Goal: Information Seeking & Learning: Learn about a topic

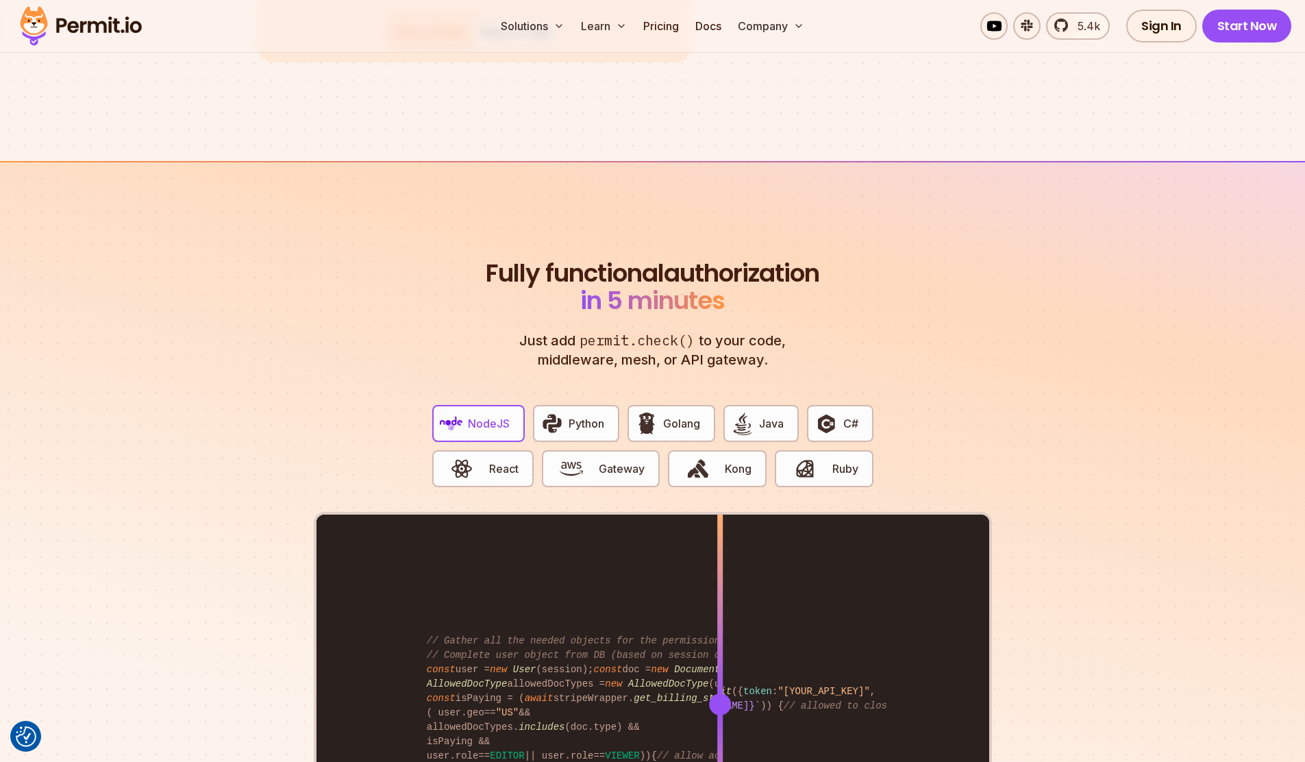
scroll to position [2497, 0]
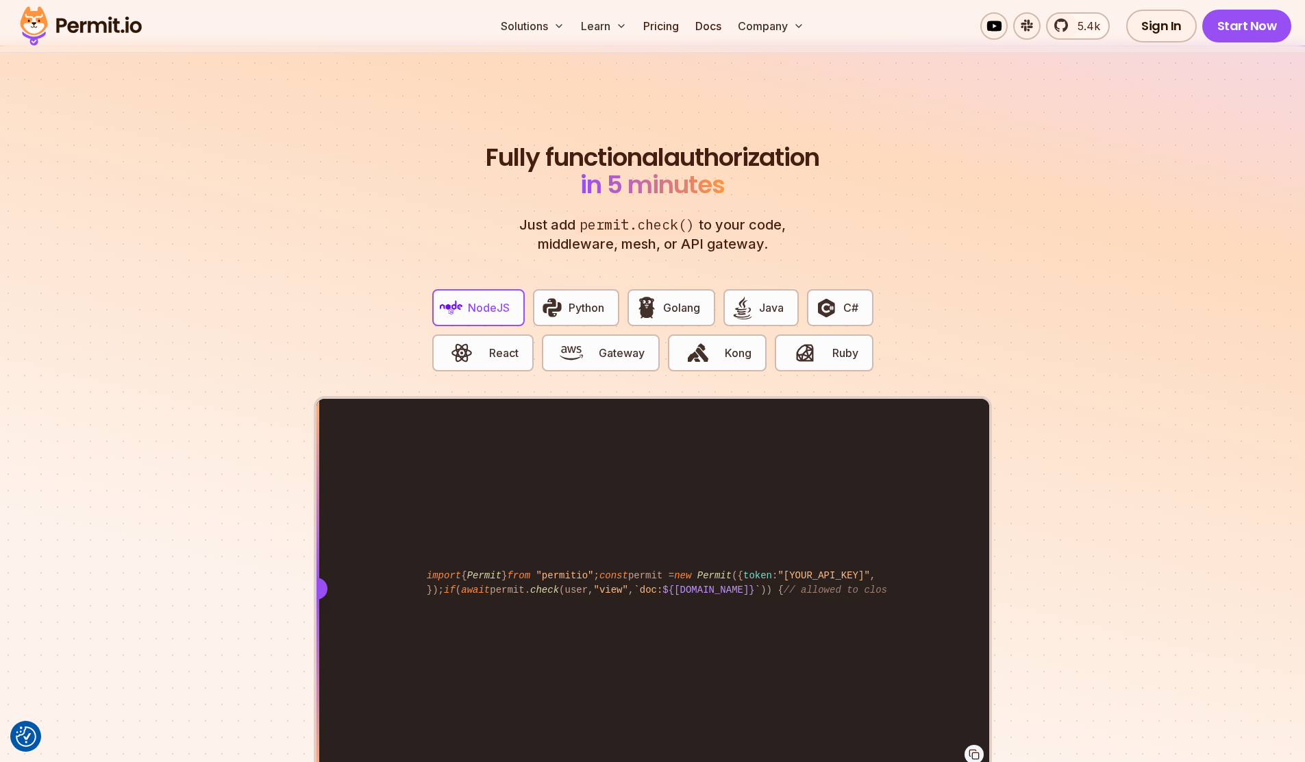
drag, startPoint x: 706, startPoint y: 569, endPoint x: 301, endPoint y: 542, distance: 405.1
click at [301, 542] on section "Fully functional authorization in 5 minutes Just add permit.check() to your cod…" at bounding box center [652, 473] width 1305 height 856
click at [552, 296] on img "button" at bounding box center [552, 307] width 23 height 23
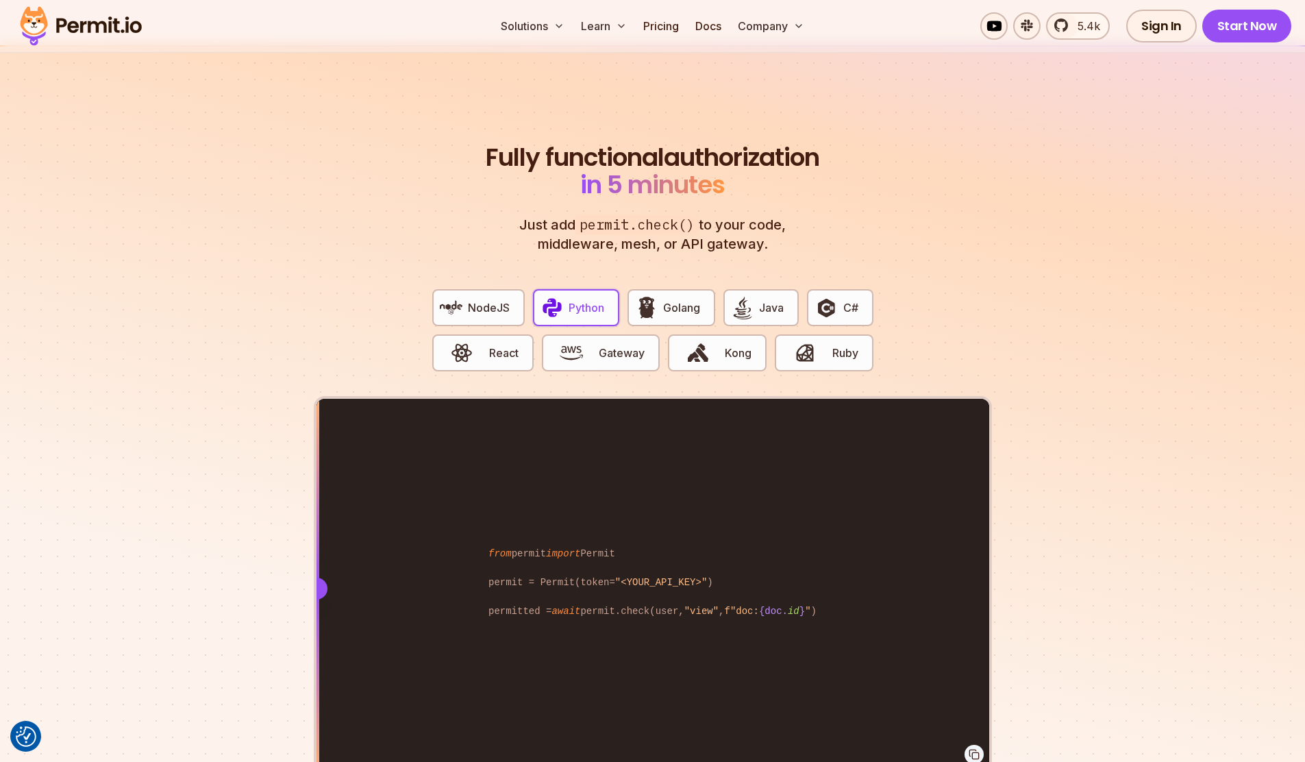
drag, startPoint x: 715, startPoint y: 578, endPoint x: 307, endPoint y: 555, distance: 409.0
click at [307, 555] on section "Fully functional authorization in 5 minutes Just add permit.check() to your cod…" at bounding box center [652, 473] width 1305 height 856
click at [512, 345] on span "React" at bounding box center [503, 353] width 29 height 16
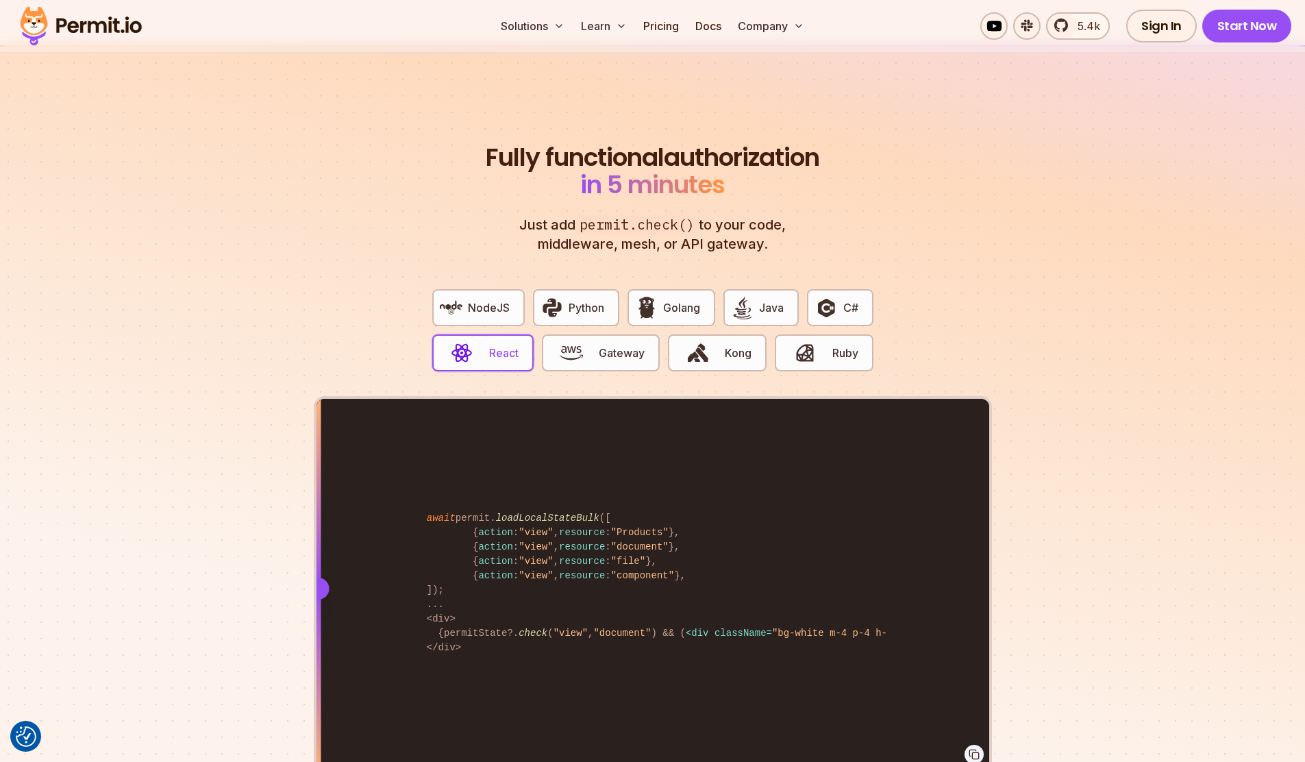
drag, startPoint x: 714, startPoint y: 578, endPoint x: 318, endPoint y: 526, distance: 399.4
click at [318, 526] on div at bounding box center [317, 588] width 5 height 378
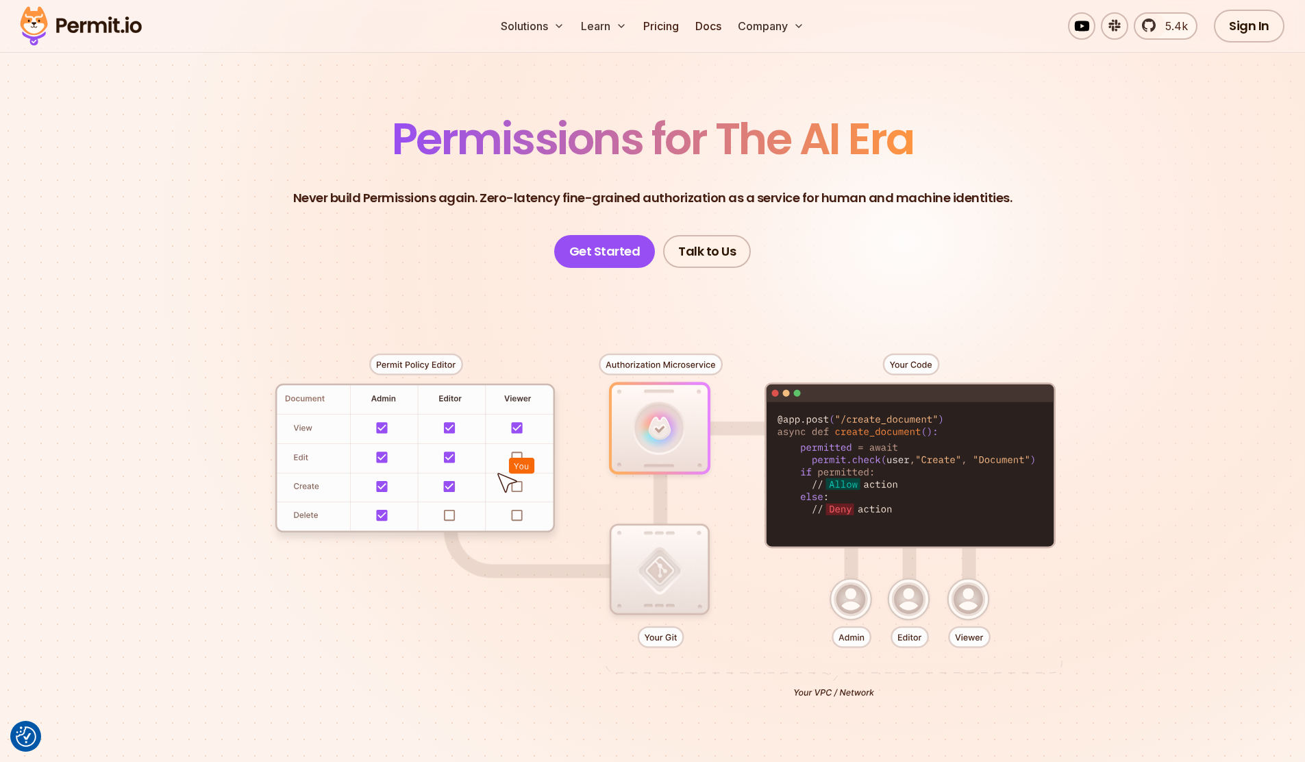
scroll to position [0, 0]
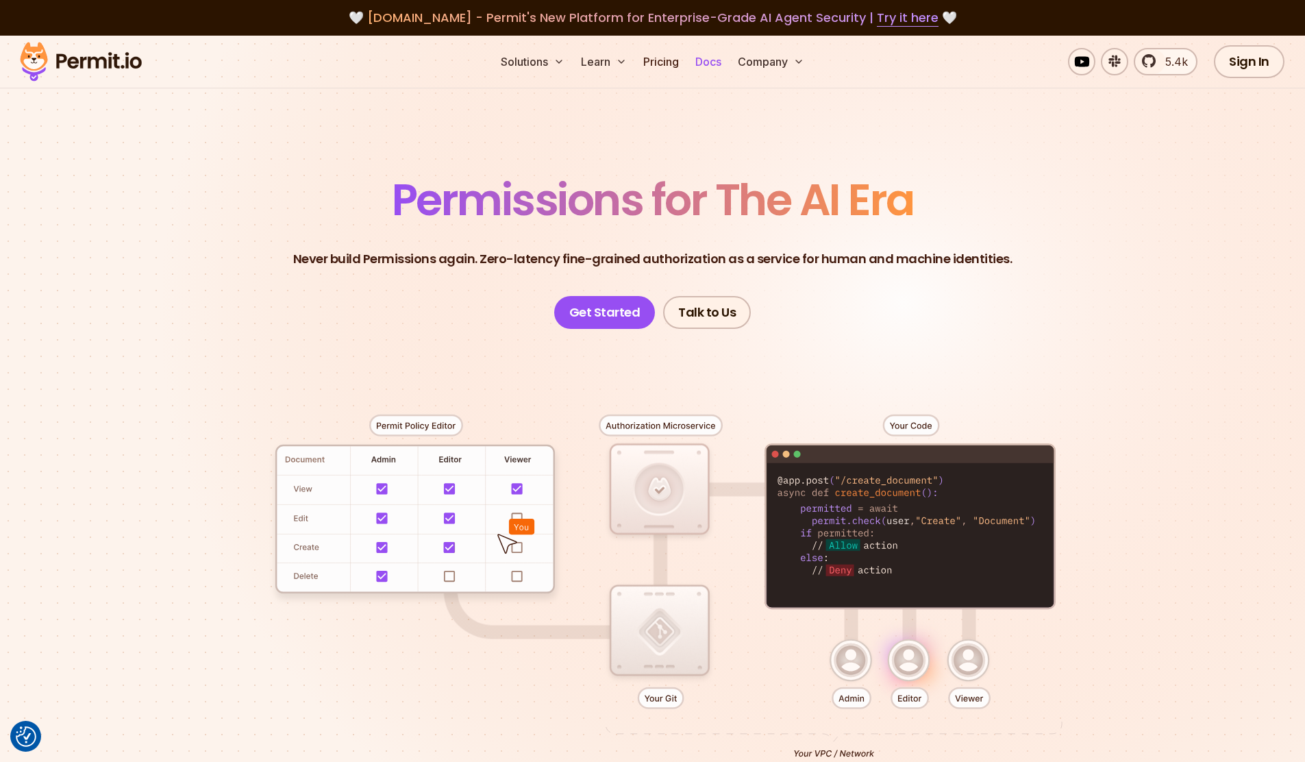
click at [700, 54] on link "Docs" at bounding box center [708, 61] width 37 height 27
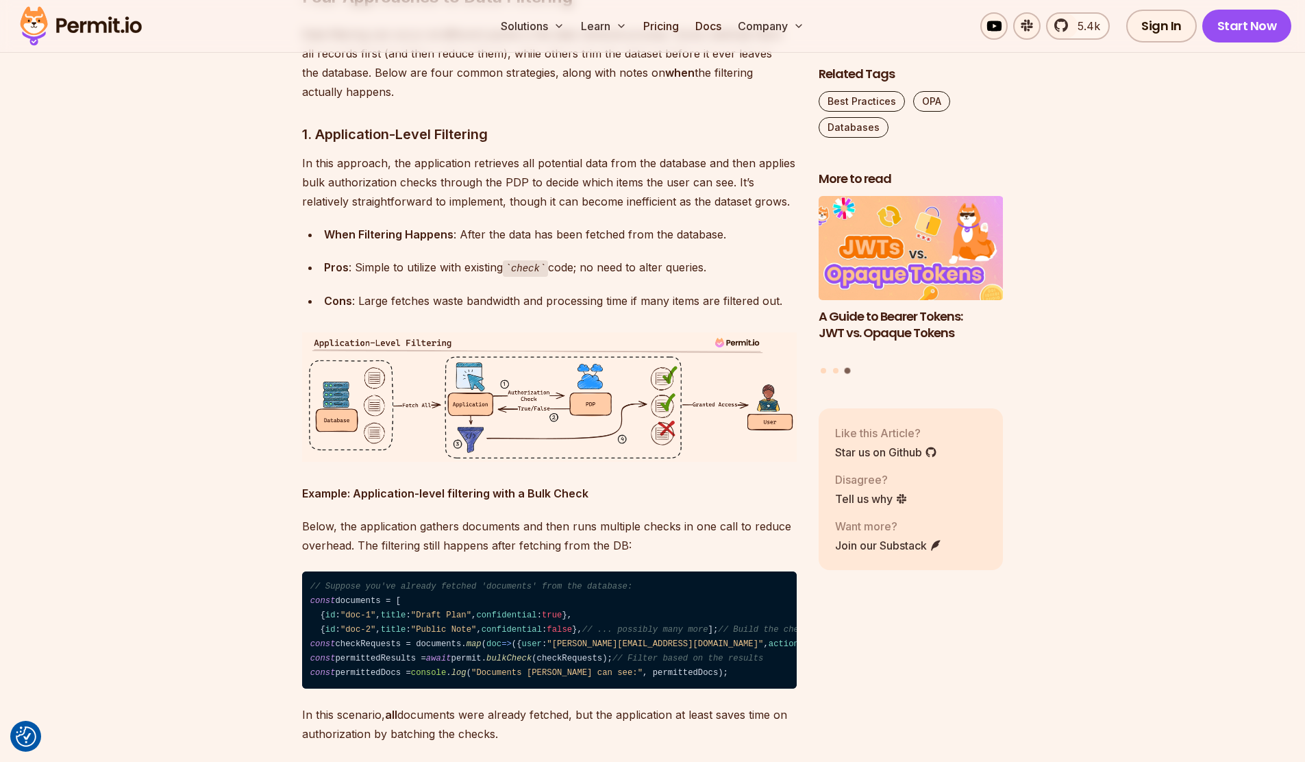
scroll to position [2525, 0]
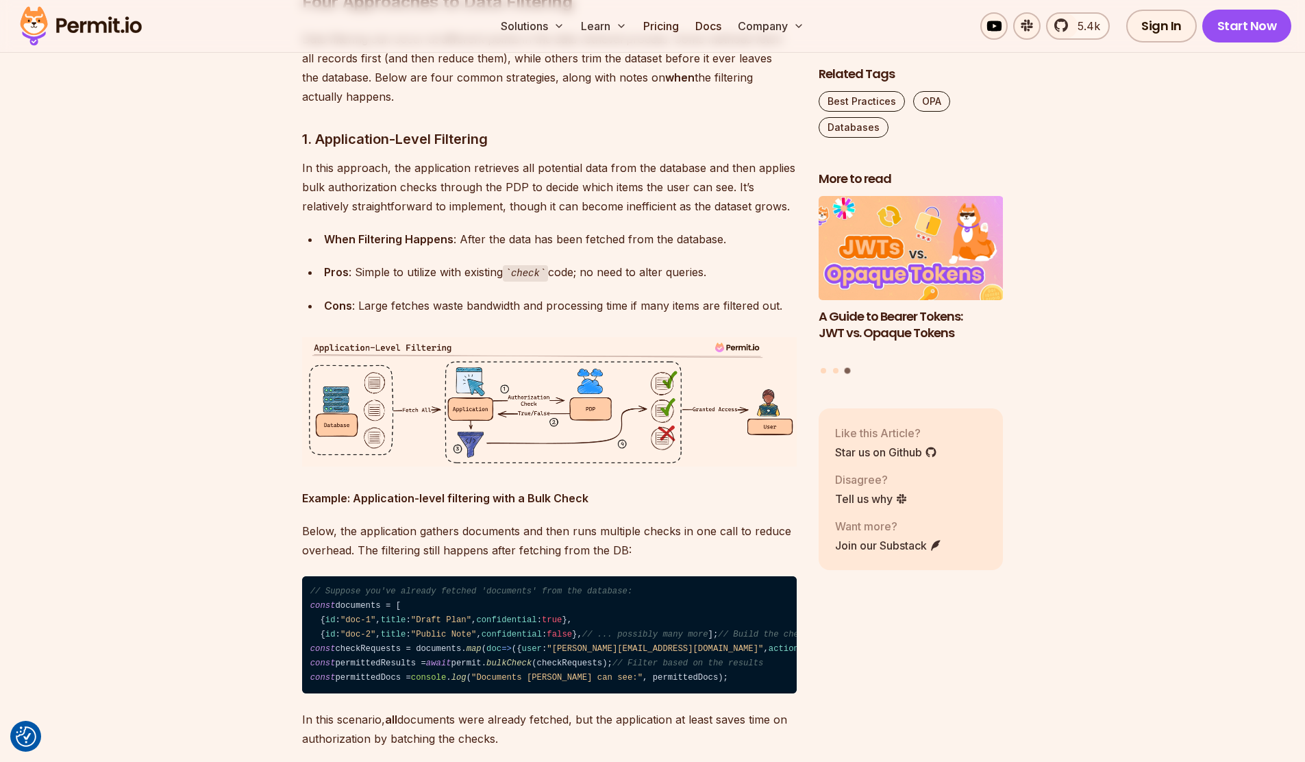
click at [452, 106] on p "Data filtering can occur at different points in the data retrieval process. Som…" at bounding box center [549, 67] width 495 height 77
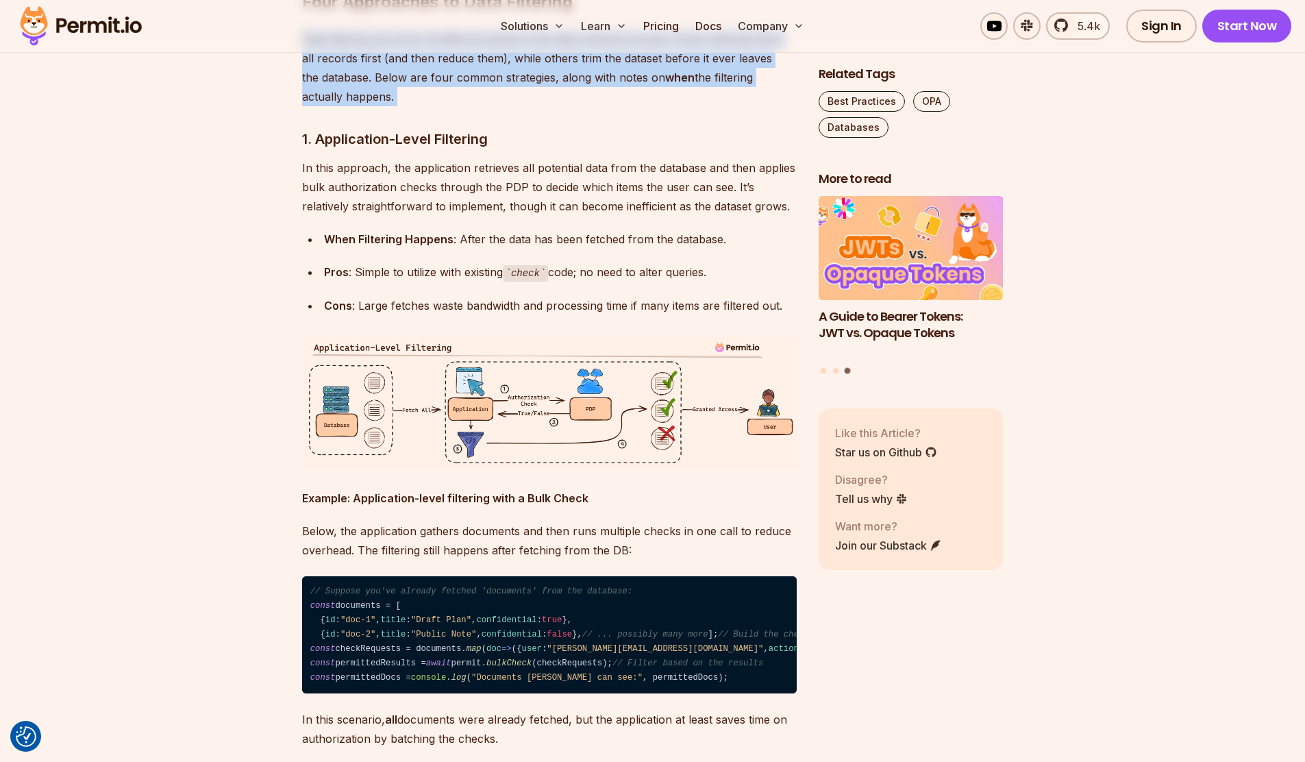
click at [452, 106] on p "Data filtering can occur at different points in the data retrieval process. Som…" at bounding box center [549, 67] width 495 height 77
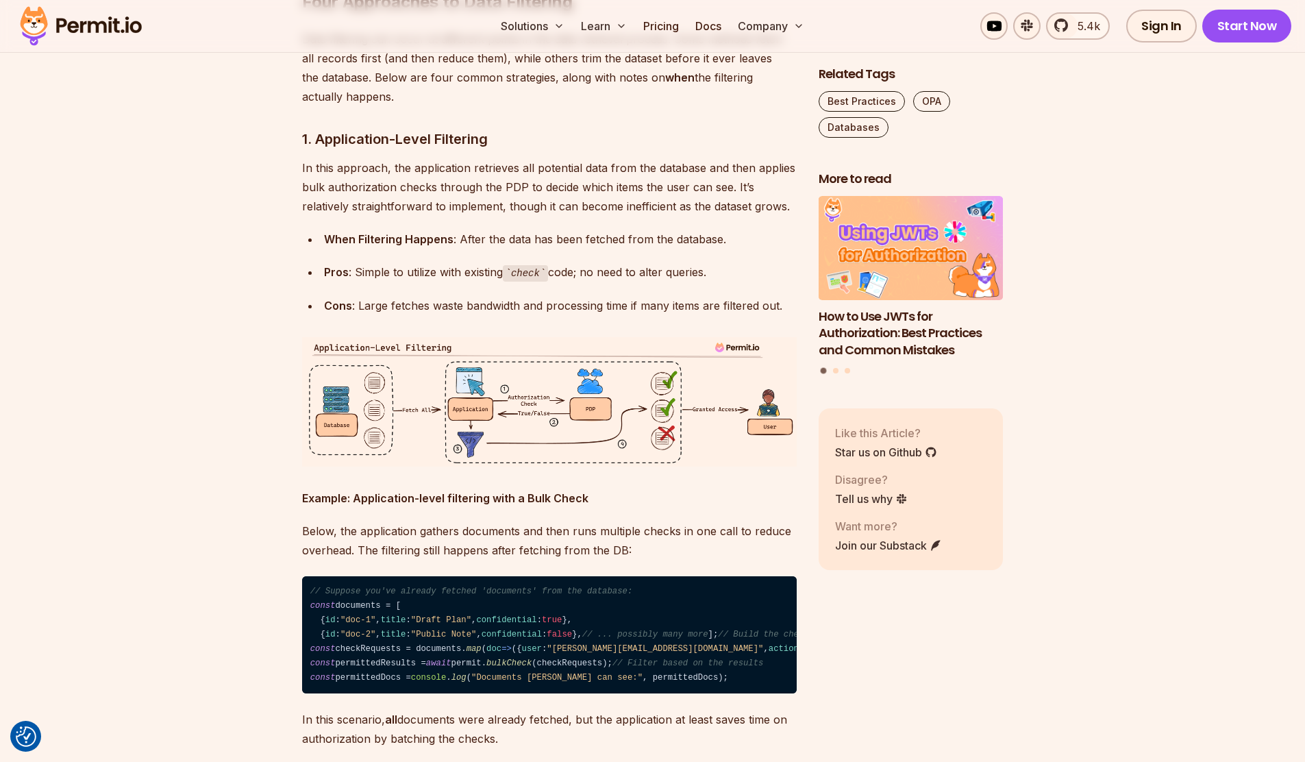
drag, startPoint x: 299, startPoint y: 193, endPoint x: 338, endPoint y: 201, distance: 39.2
click at [338, 106] on p "Data filtering can occur at different points in the data retrieval process. Som…" at bounding box center [549, 67] width 495 height 77
drag, startPoint x: 311, startPoint y: 195, endPoint x: 367, endPoint y: 206, distance: 56.6
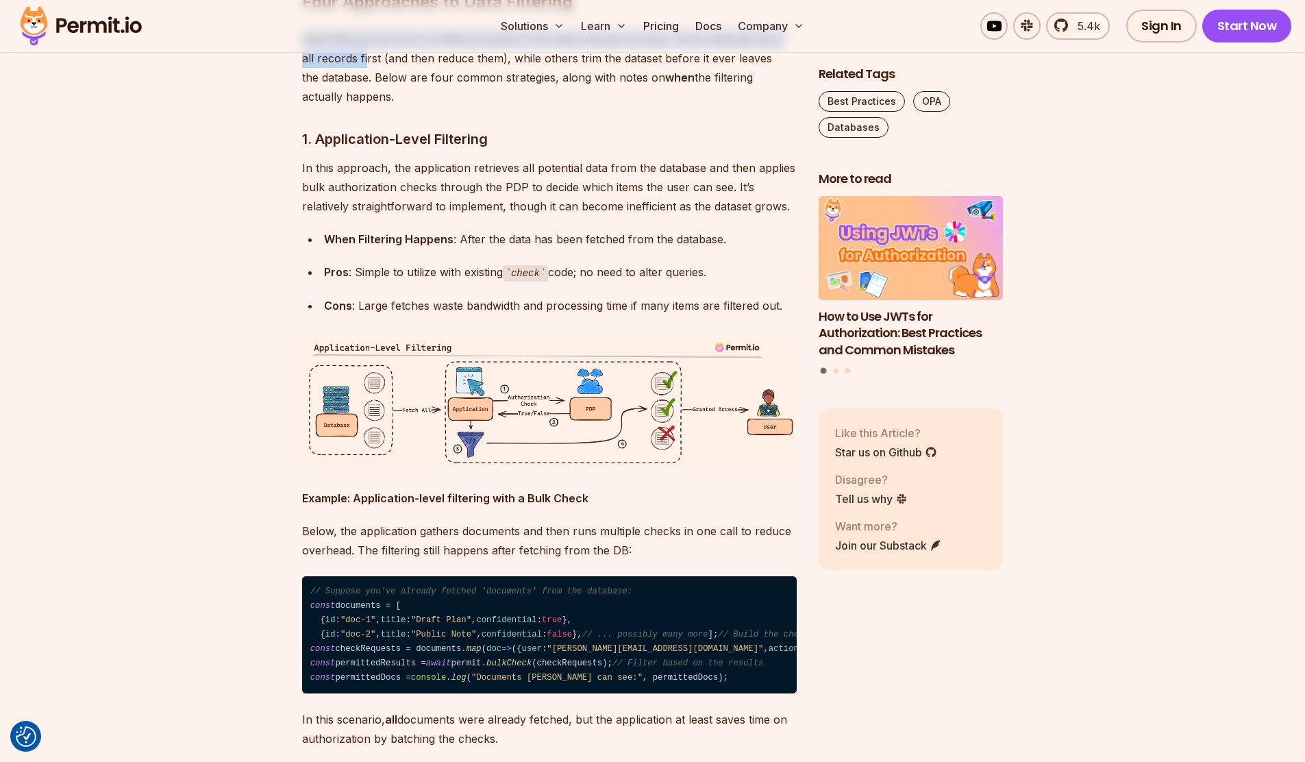
click at [367, 106] on p "Data filtering can occur at different points in the data retrieval process. Som…" at bounding box center [549, 67] width 495 height 77
drag, startPoint x: 310, startPoint y: 195, endPoint x: 386, endPoint y: 203, distance: 77.2
click at [363, 106] on p "Data filtering can occur at different points in the data retrieval process. Som…" at bounding box center [549, 67] width 495 height 77
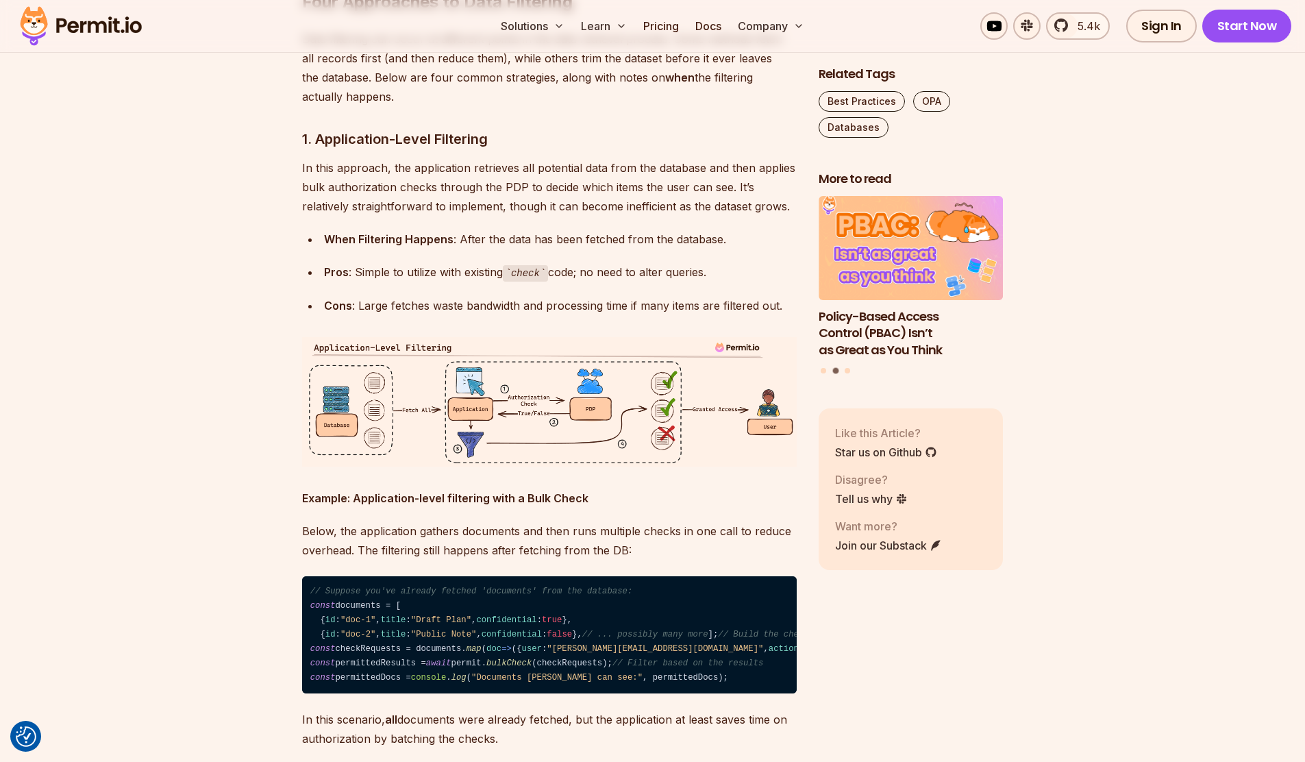
drag, startPoint x: 297, startPoint y: 194, endPoint x: 306, endPoint y: 193, distance: 8.9
drag, startPoint x: 305, startPoint y: 190, endPoint x: 399, endPoint y: 203, distance: 95.4
click at [401, 106] on p "Data filtering can occur at different points in the data retrieval process. Som…" at bounding box center [549, 67] width 495 height 77
click at [399, 106] on p "Data filtering can occur at different points in the data retrieval process. Som…" at bounding box center [549, 67] width 495 height 77
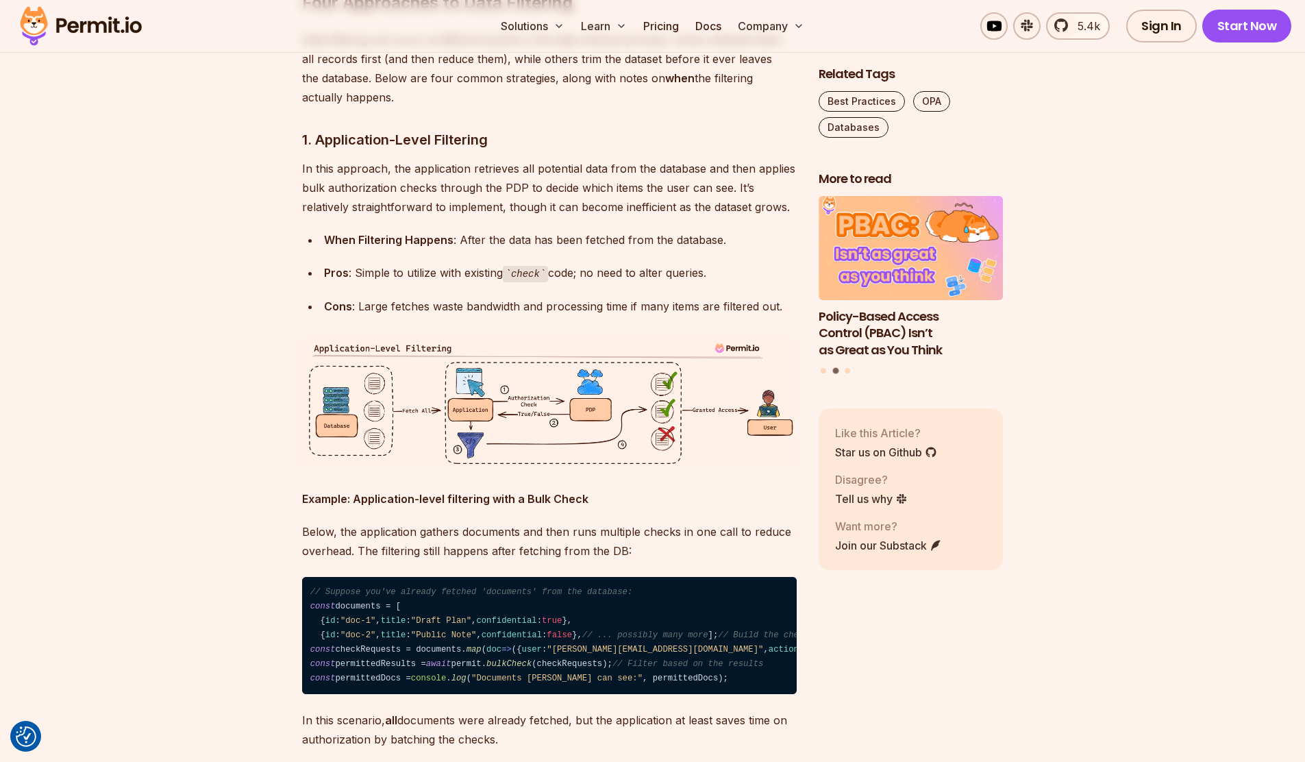
scroll to position [2537, 0]
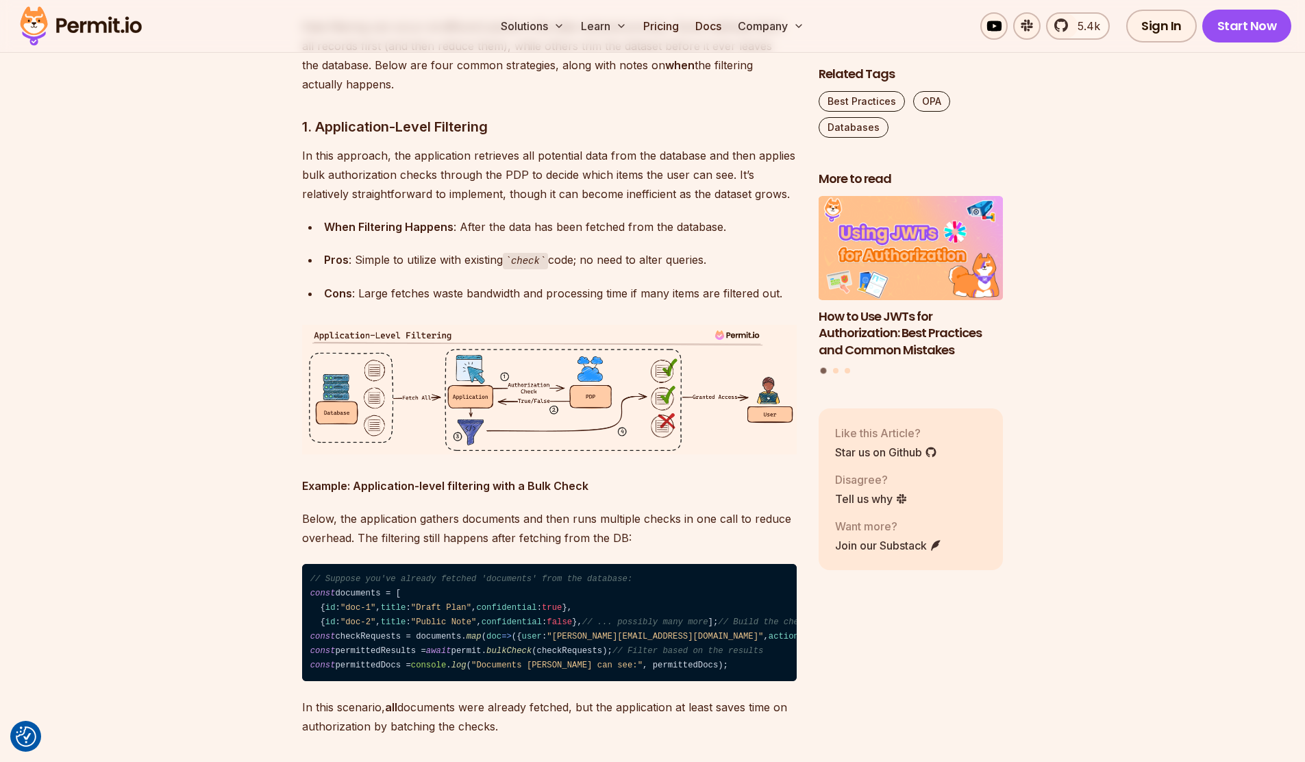
click at [487, 203] on p "In this approach, the application retrieves all potential data from the databas…" at bounding box center [549, 175] width 495 height 58
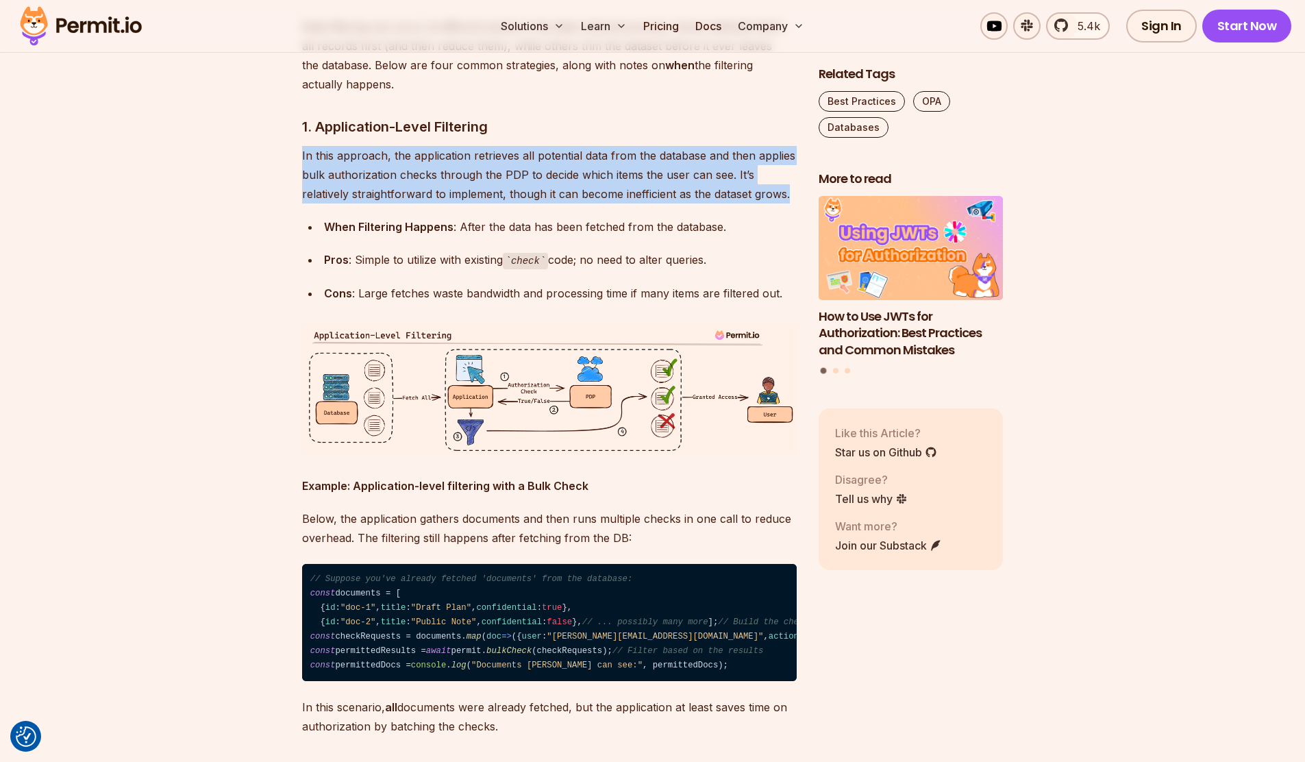
click at [487, 203] on p "In this approach, the application retrieves all potential data from the databas…" at bounding box center [549, 175] width 495 height 58
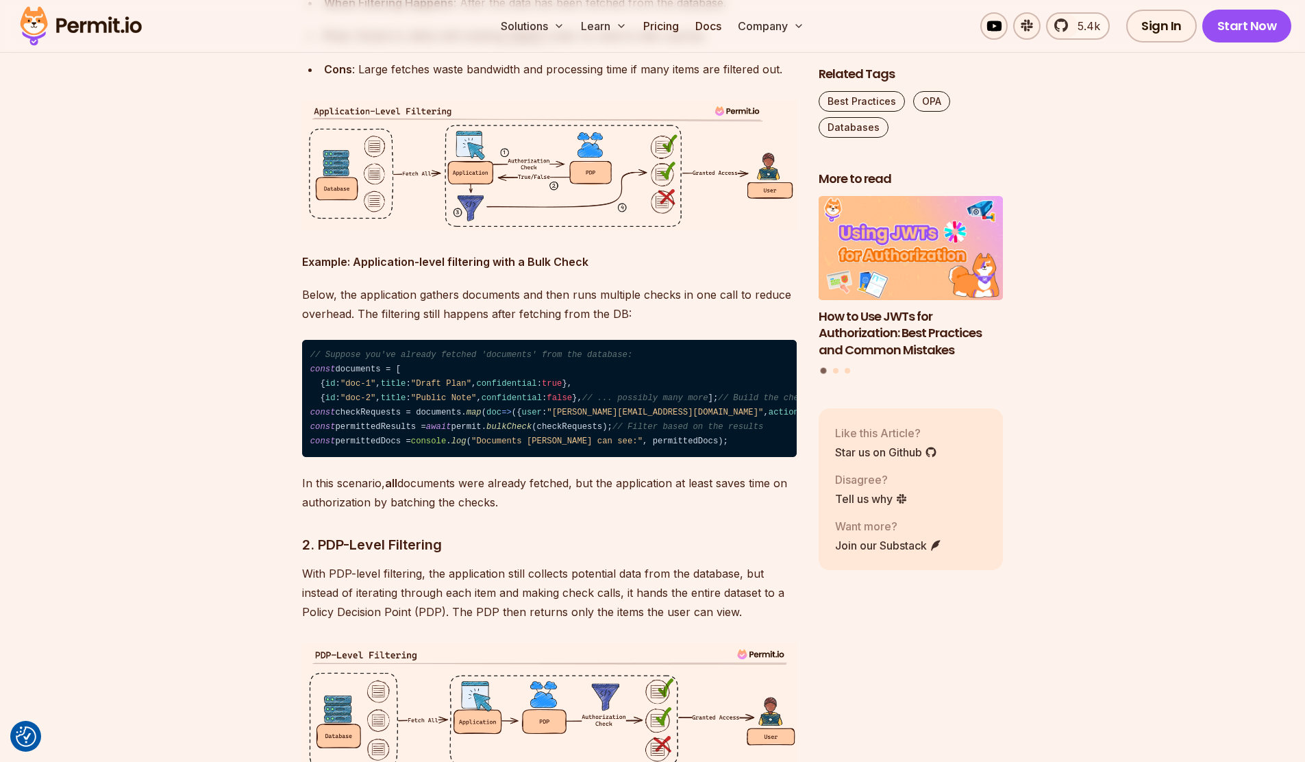
scroll to position [2754, 0]
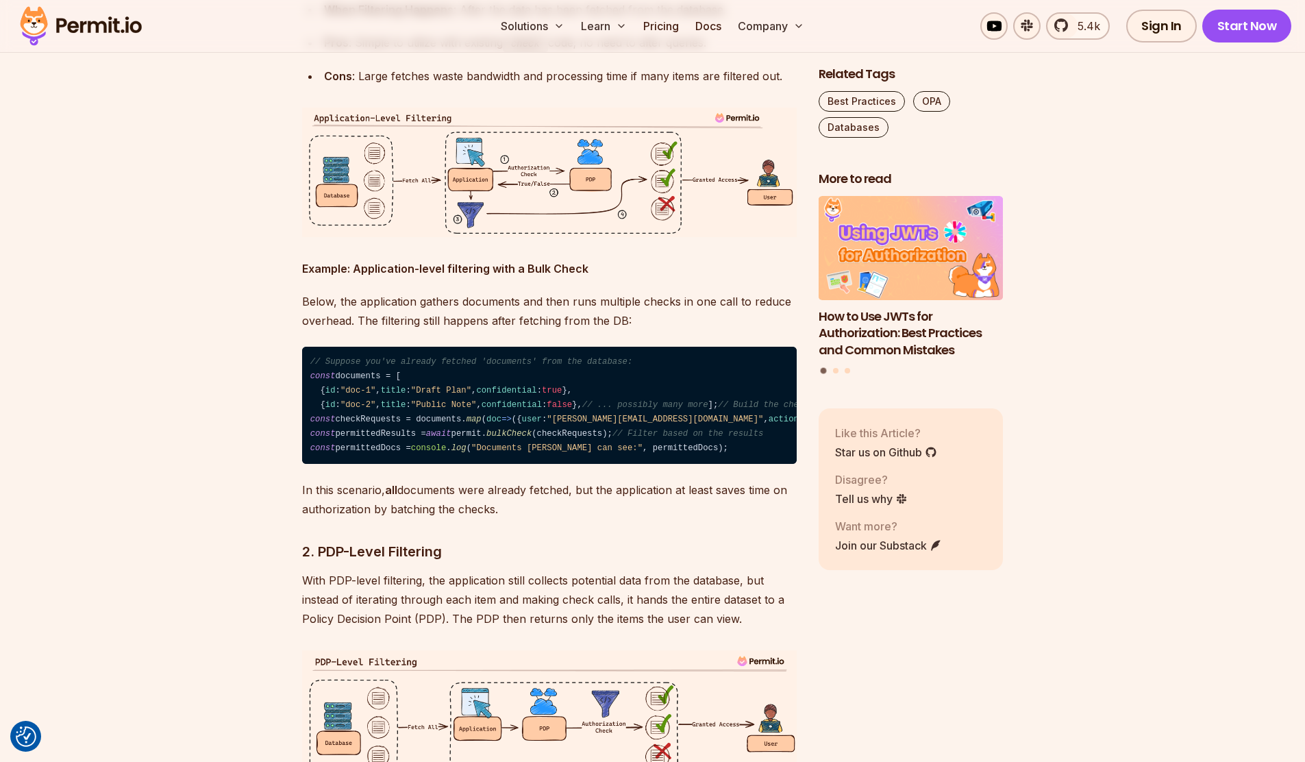
click at [606, 19] on div "When Filtering Happens : After the data has been fetched from the database." at bounding box center [560, 9] width 473 height 19
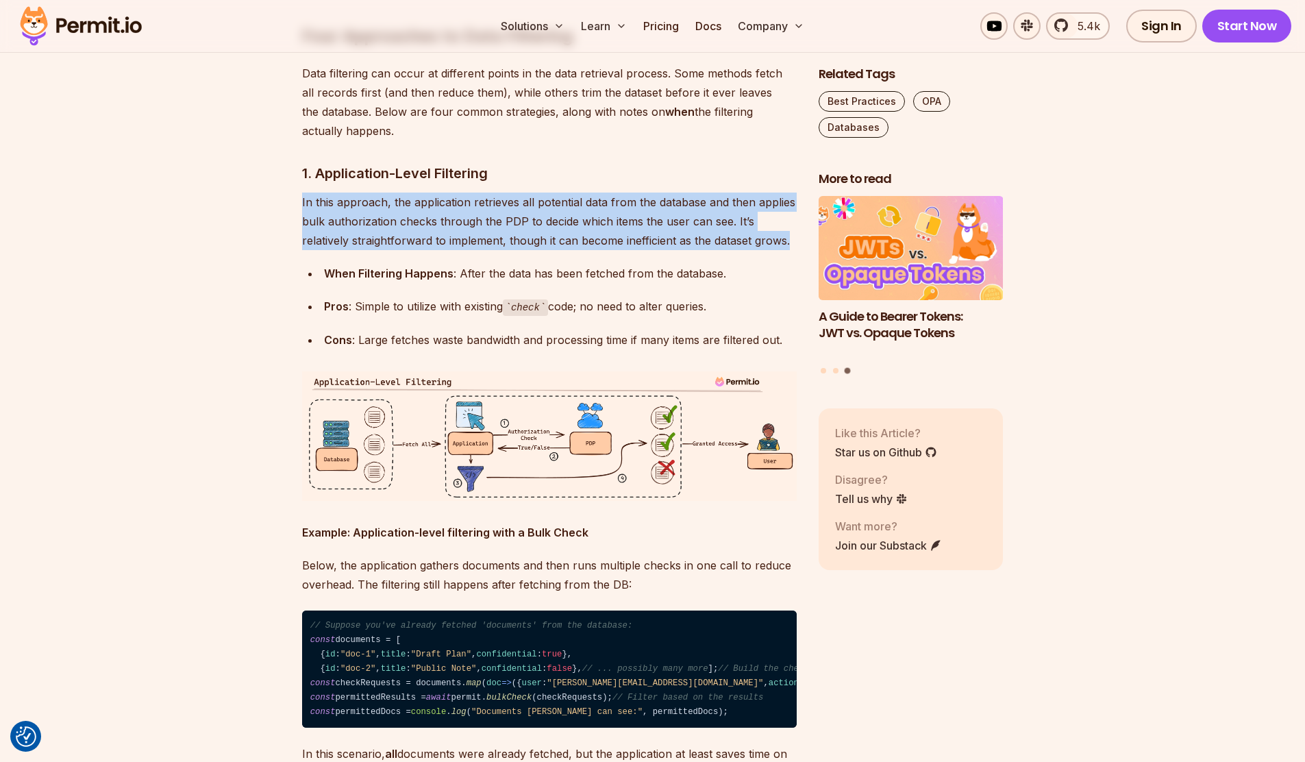
scroll to position [2553, 0]
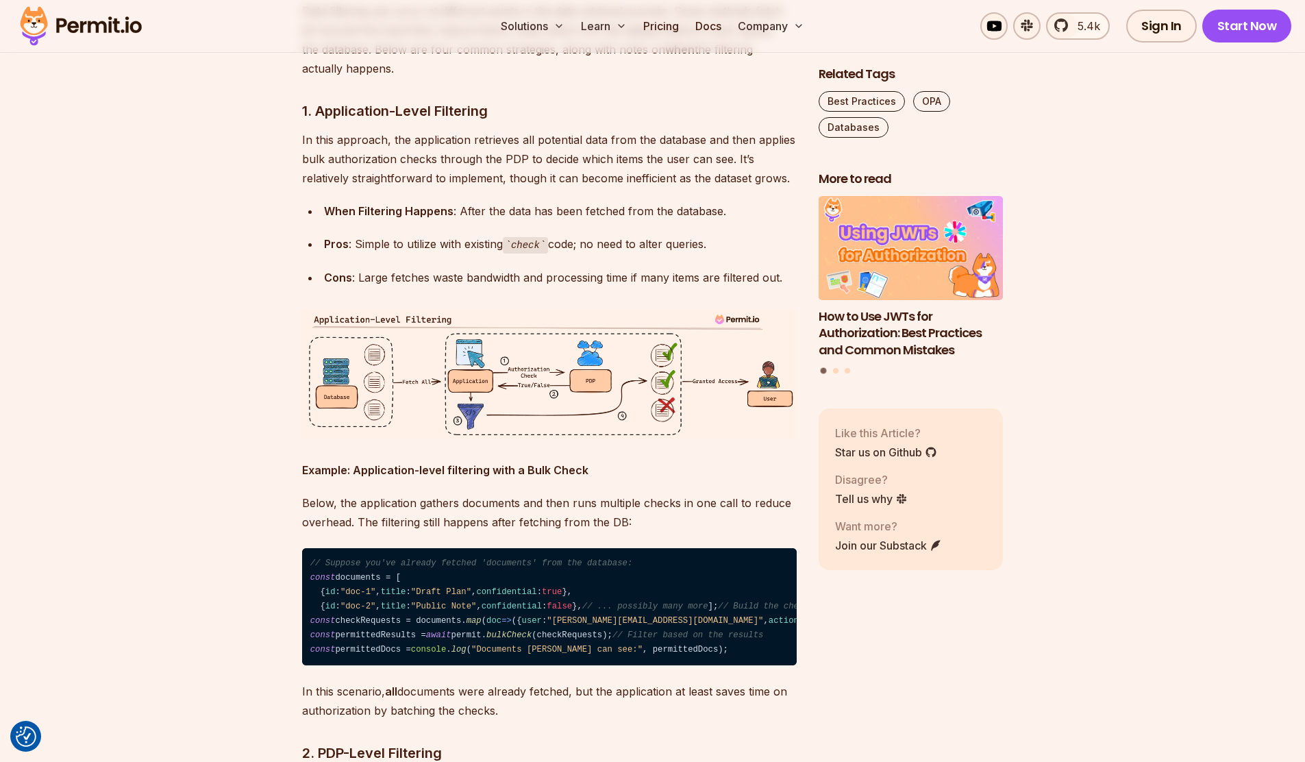
click at [425, 78] on p "Data filtering can occur at different points in the data retrieval process. Som…" at bounding box center [549, 39] width 495 height 77
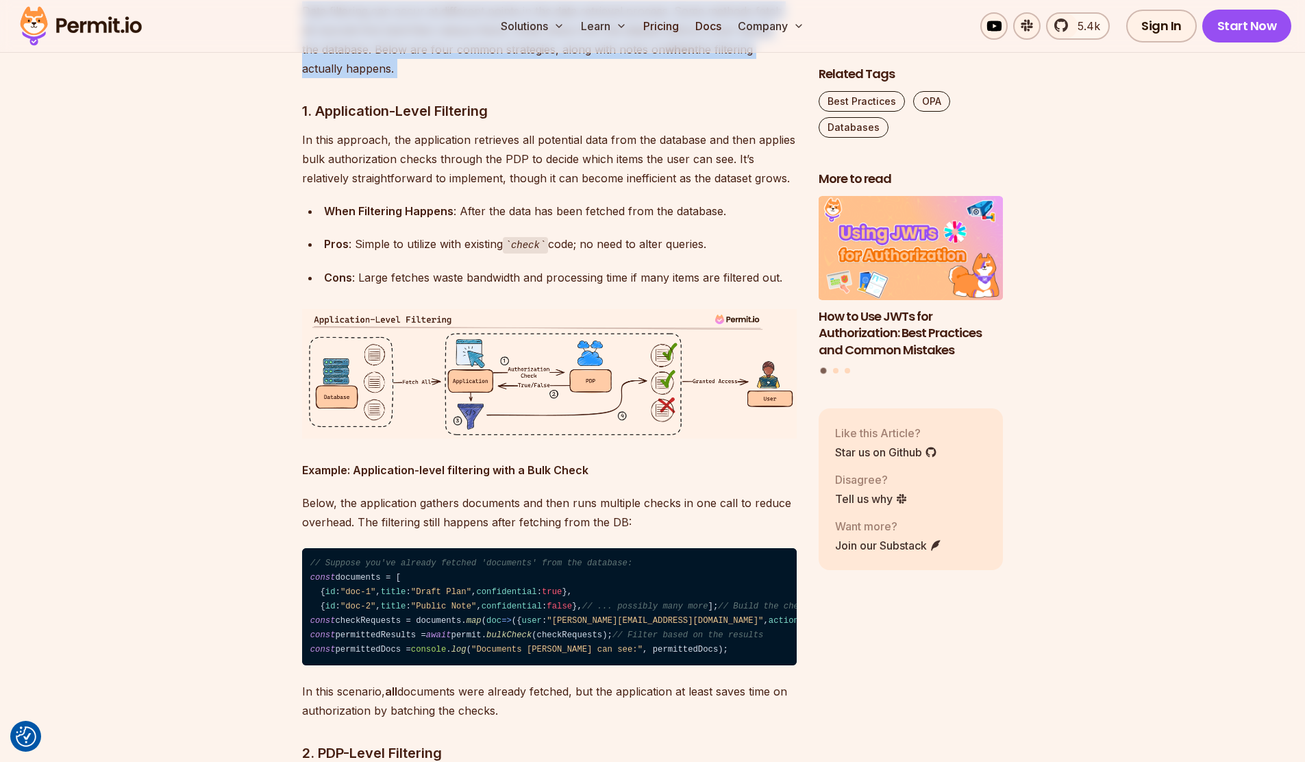
click at [425, 78] on p "Data filtering can occur at different points in the data retrieval process. Som…" at bounding box center [549, 39] width 495 height 77
click at [329, 78] on p "Data filtering can occur at different points in the data retrieval process. Som…" at bounding box center [549, 39] width 495 height 77
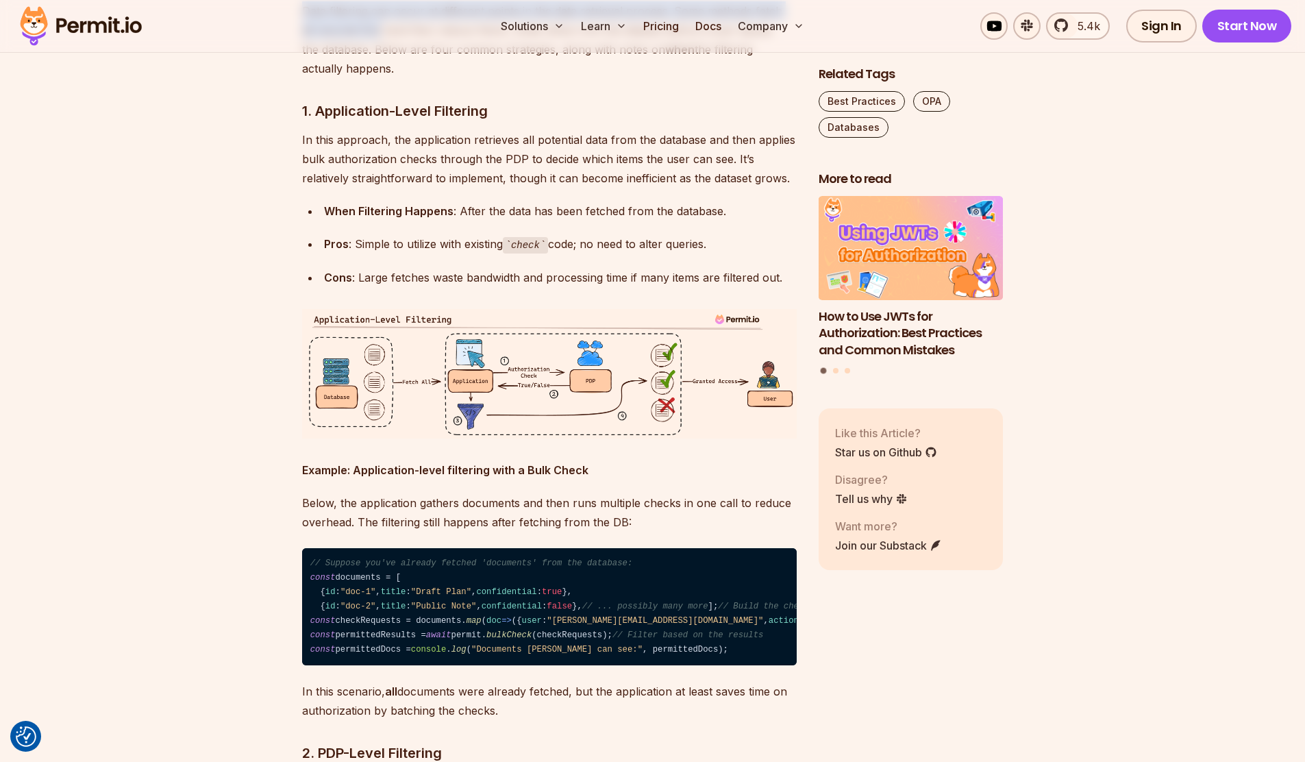
drag, startPoint x: 290, startPoint y: 166, endPoint x: 378, endPoint y: 182, distance: 89.9
click at [327, 78] on p "Data filtering can occur at different points in the data retrieval process. Som…" at bounding box center [549, 39] width 495 height 77
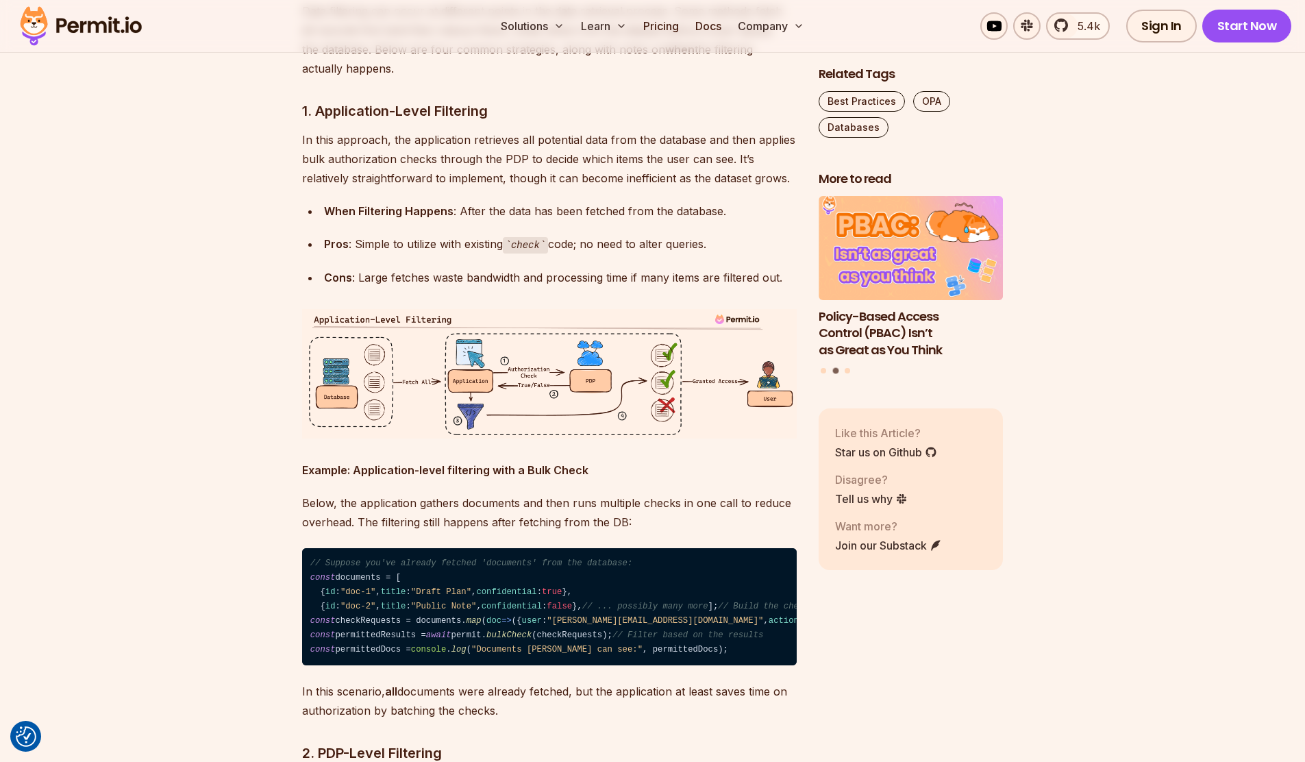
drag, startPoint x: 304, startPoint y: 167, endPoint x: 404, endPoint y: 219, distance: 112.8
click at [404, 78] on p "Data filtering can occur at different points in the data retrieval process. Som…" at bounding box center [549, 39] width 495 height 77
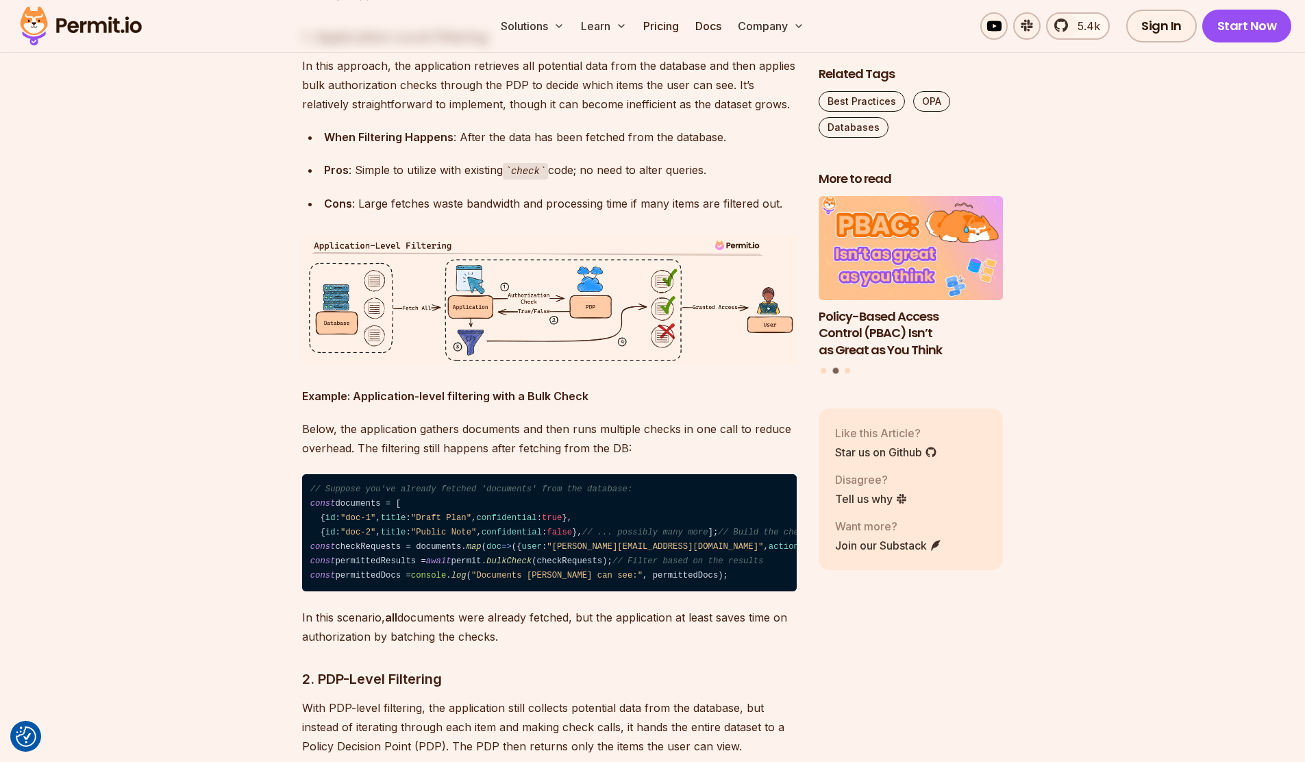
scroll to position [2645, 0]
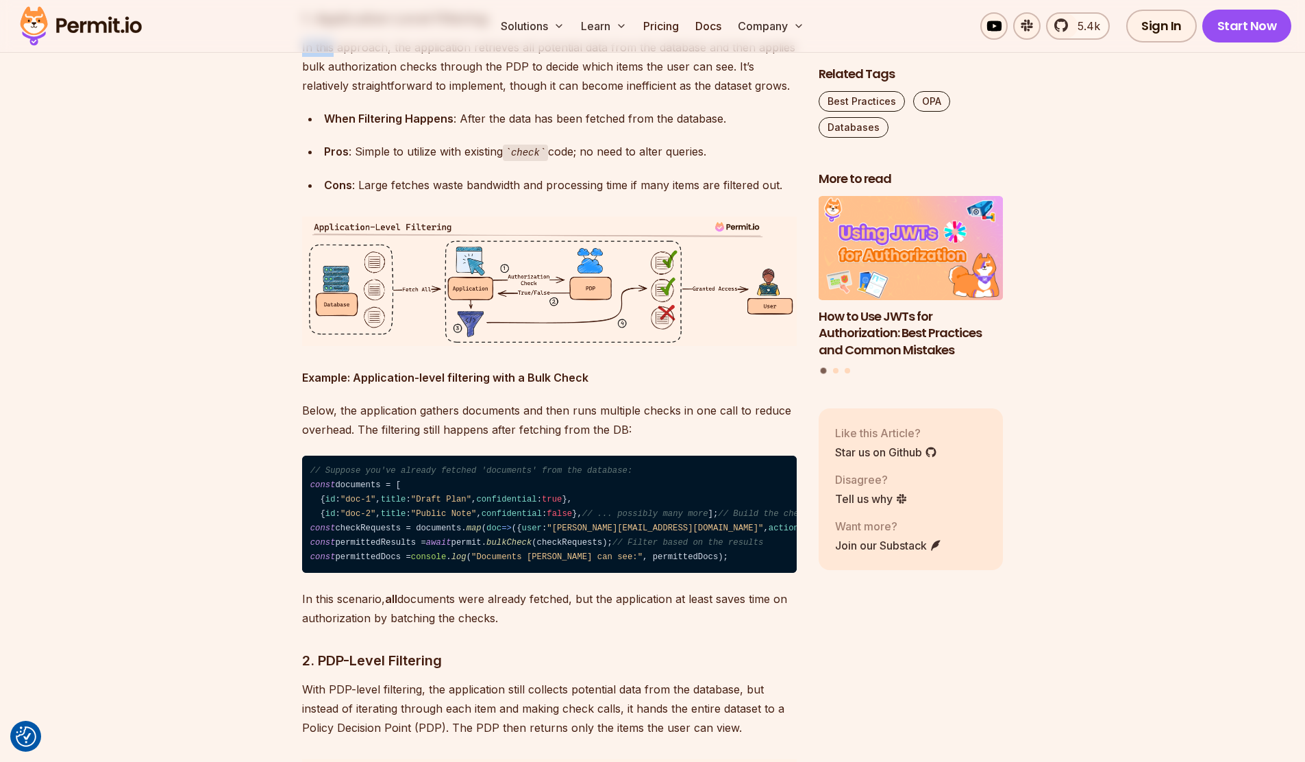
drag, startPoint x: 293, startPoint y: 196, endPoint x: 331, endPoint y: 200, distance: 38.6
click at [331, 95] on p "In this approach, the application retrieves all potential data from the databas…" at bounding box center [549, 67] width 495 height 58
drag, startPoint x: 284, startPoint y: 201, endPoint x: 351, endPoint y: 208, distance: 66.9
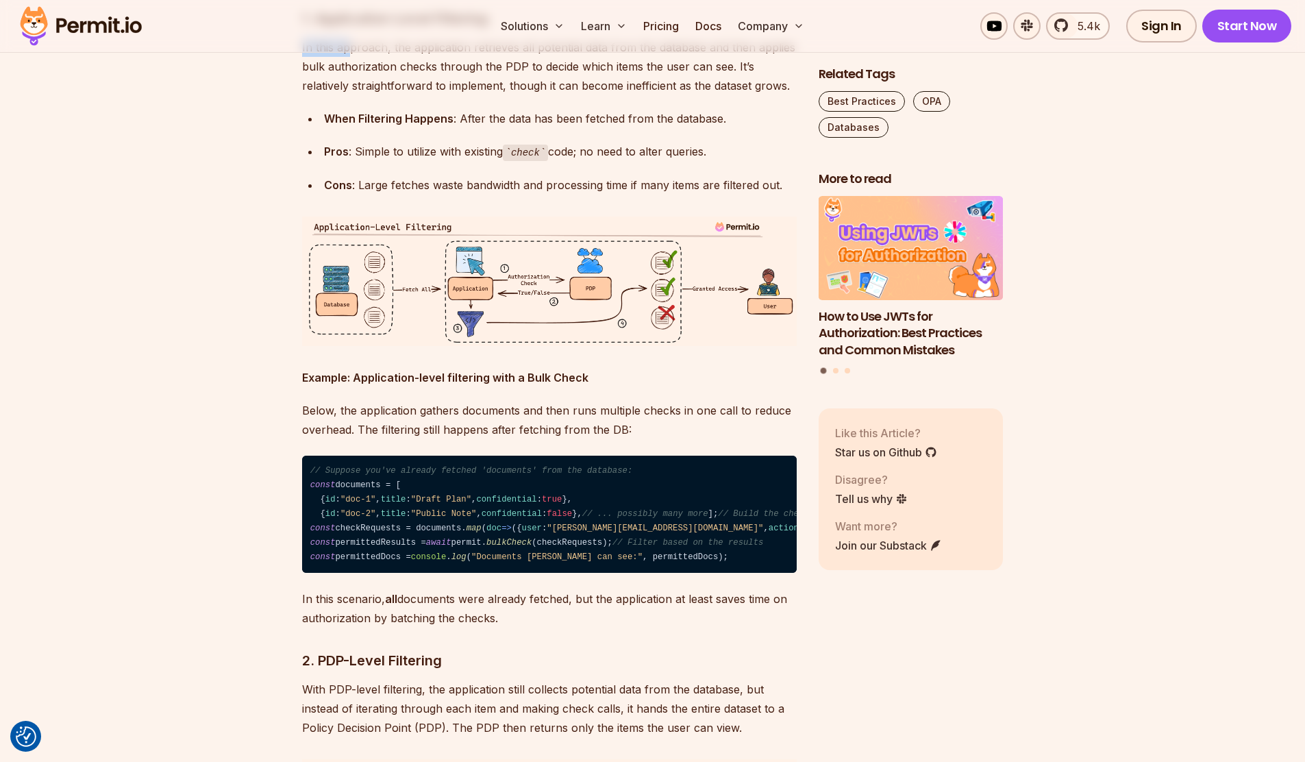
click at [351, 95] on p "In this approach, the application retrieves all potential data from the databas…" at bounding box center [549, 67] width 495 height 58
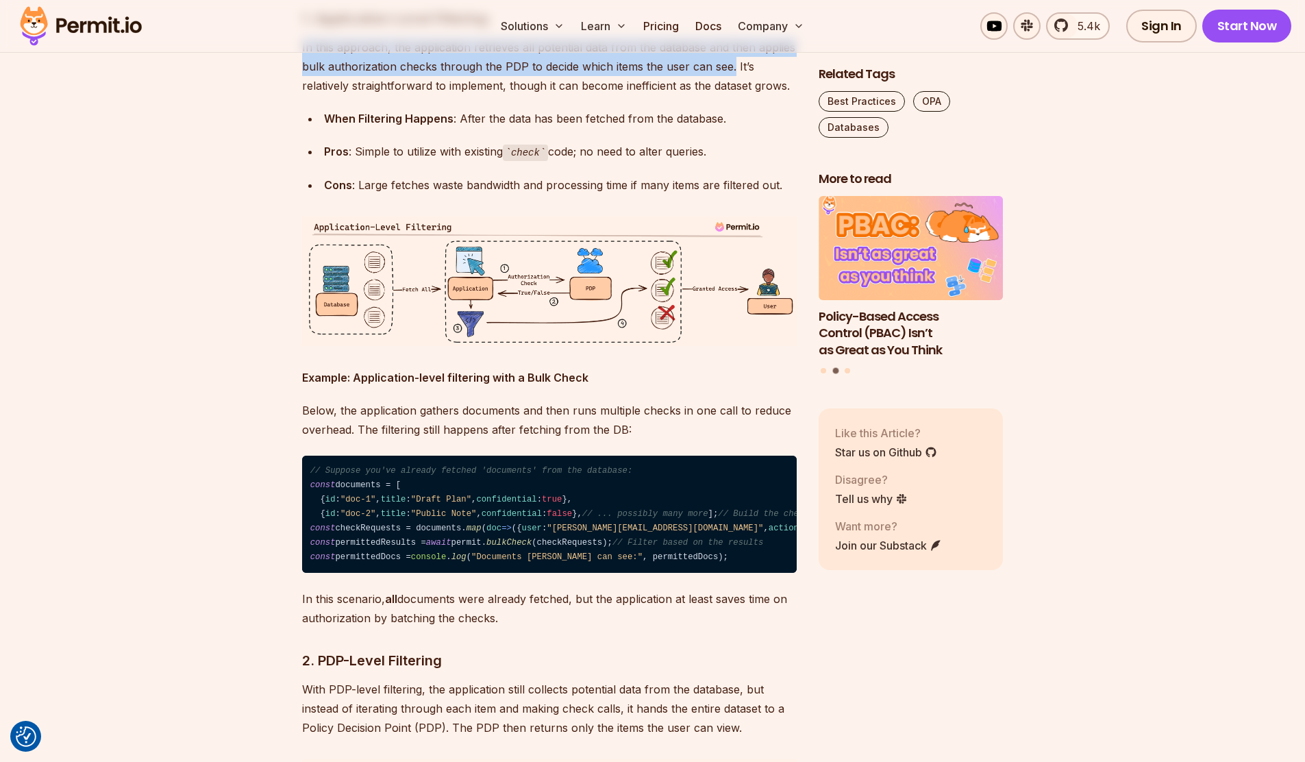
drag, startPoint x: 282, startPoint y: 199, endPoint x: 732, endPoint y: 219, distance: 451.3
click at [732, 95] on p "In this approach, the application retrieves all potential data from the databas…" at bounding box center [549, 67] width 495 height 58
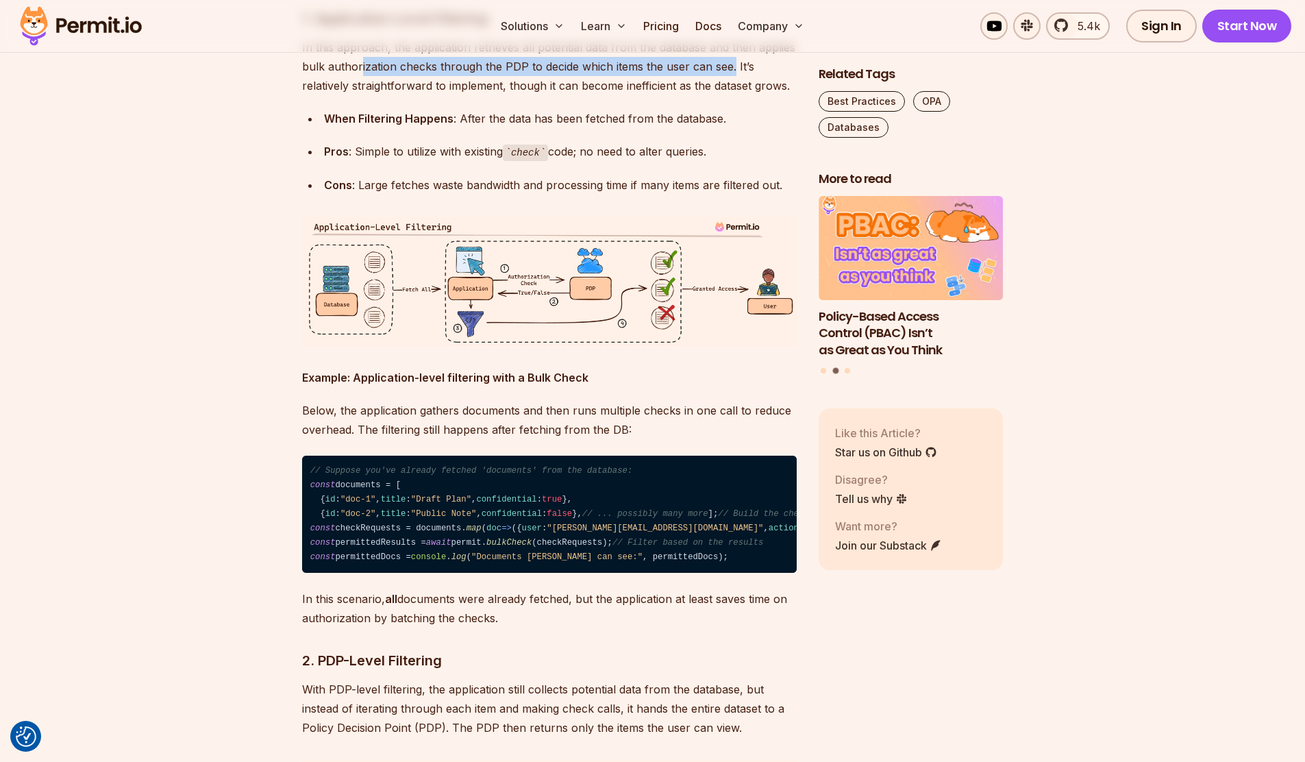
drag, startPoint x: 730, startPoint y: 223, endPoint x: 358, endPoint y: 224, distance: 372.0
click at [358, 95] on p "In this approach, the application retrieves all potential data from the databas…" at bounding box center [549, 67] width 495 height 58
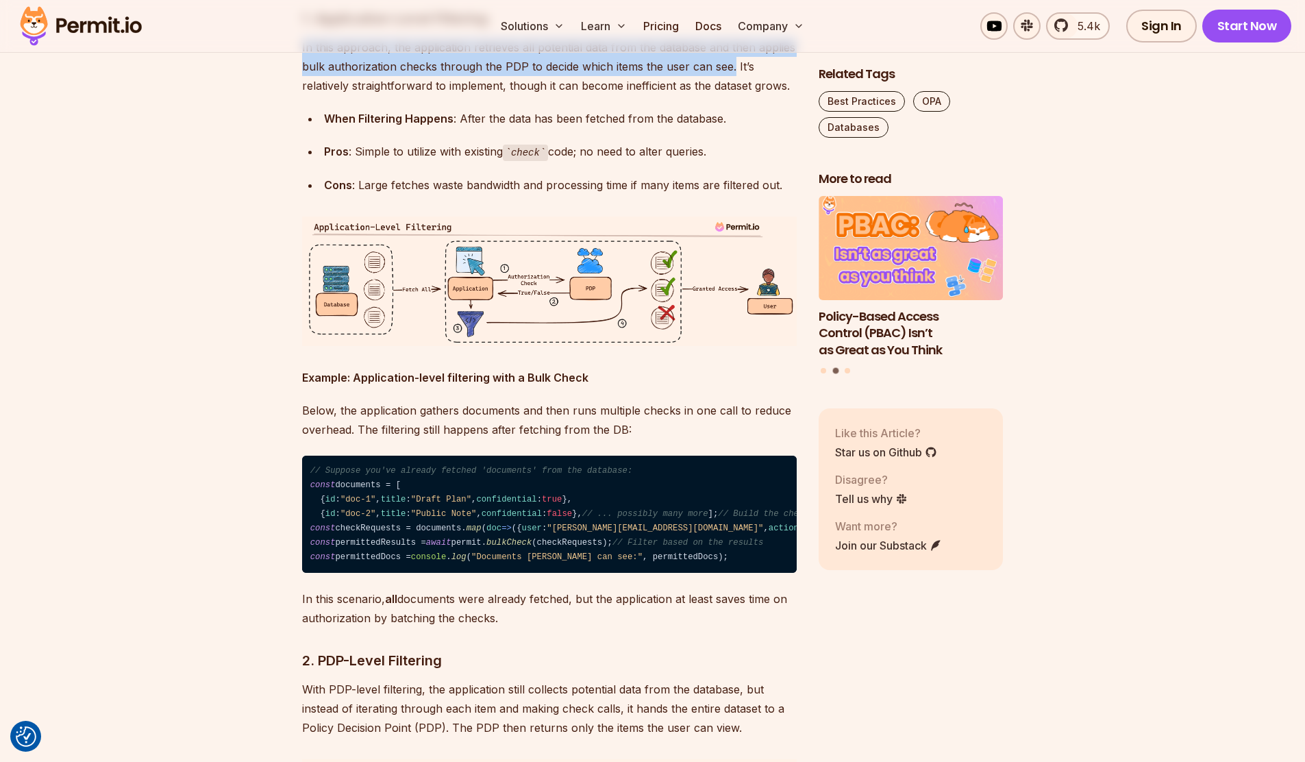
drag, startPoint x: 299, startPoint y: 194, endPoint x: 732, endPoint y: 222, distance: 433.2
click at [325, 95] on p "In this approach, the application retrieves all potential data from the databas…" at bounding box center [549, 67] width 495 height 58
drag, startPoint x: 305, startPoint y: 201, endPoint x: 470, endPoint y: 212, distance: 165.5
click at [470, 95] on p "In this approach, the application retrieves all potential data from the databas…" at bounding box center [549, 67] width 495 height 58
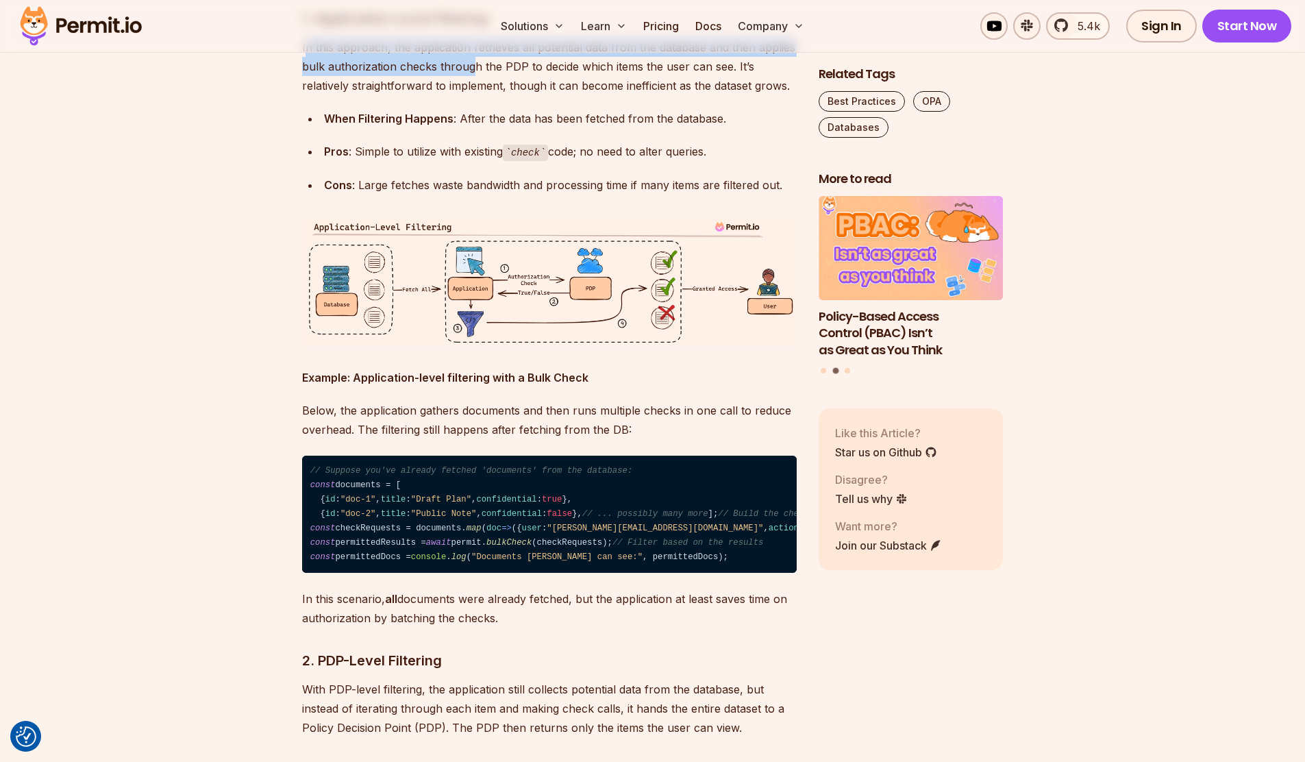
click at [470, 95] on p "In this approach, the application retrieves all potential data from the databas…" at bounding box center [549, 67] width 495 height 58
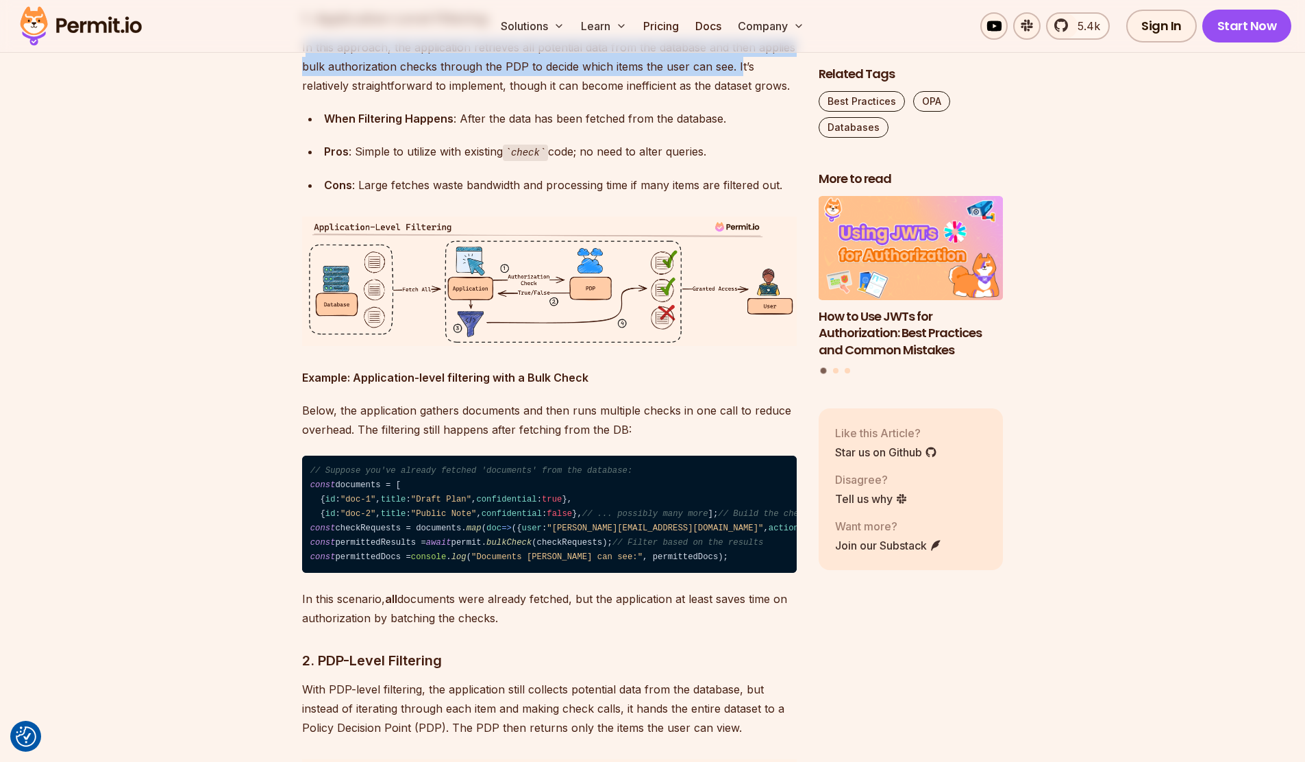
drag, startPoint x: 304, startPoint y: 203, endPoint x: 736, endPoint y: 219, distance: 431.9
click at [736, 95] on p "In this approach, the application retrieves all potential data from the databas…" at bounding box center [549, 67] width 495 height 58
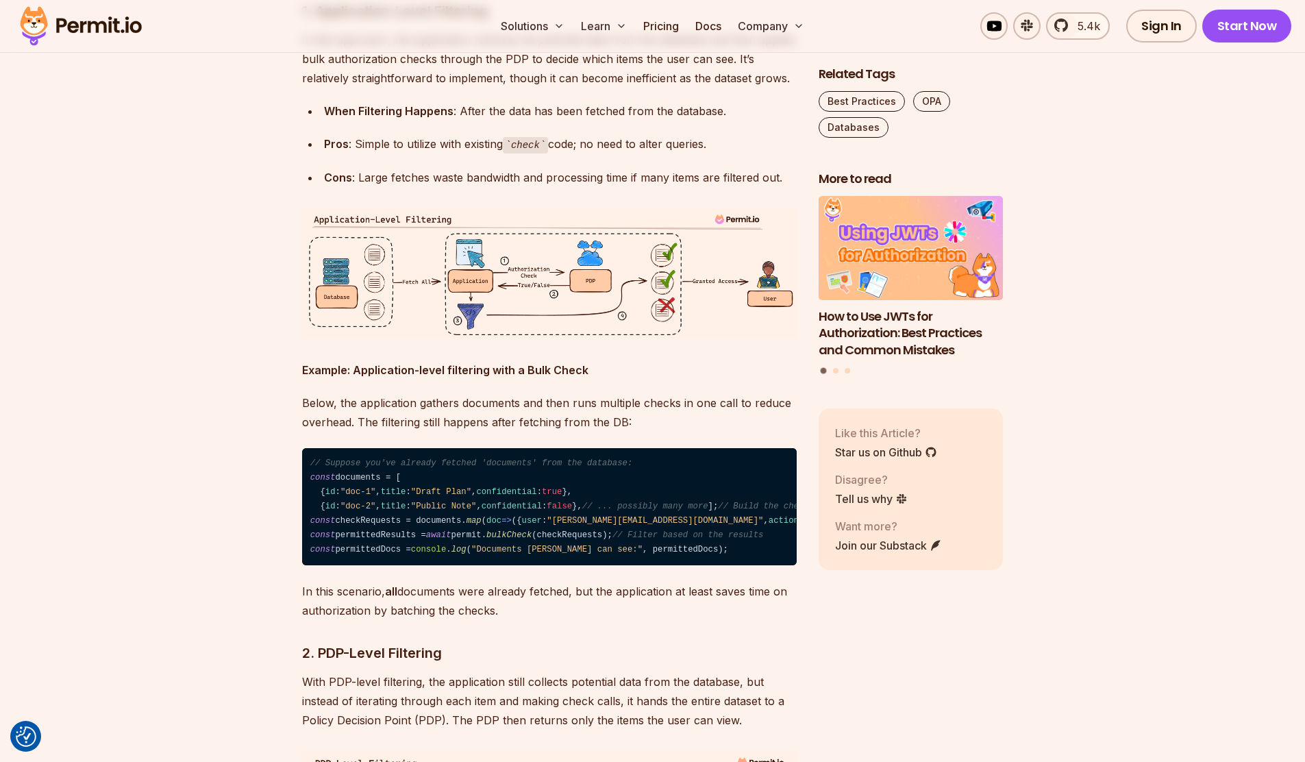
scroll to position [2665, 0]
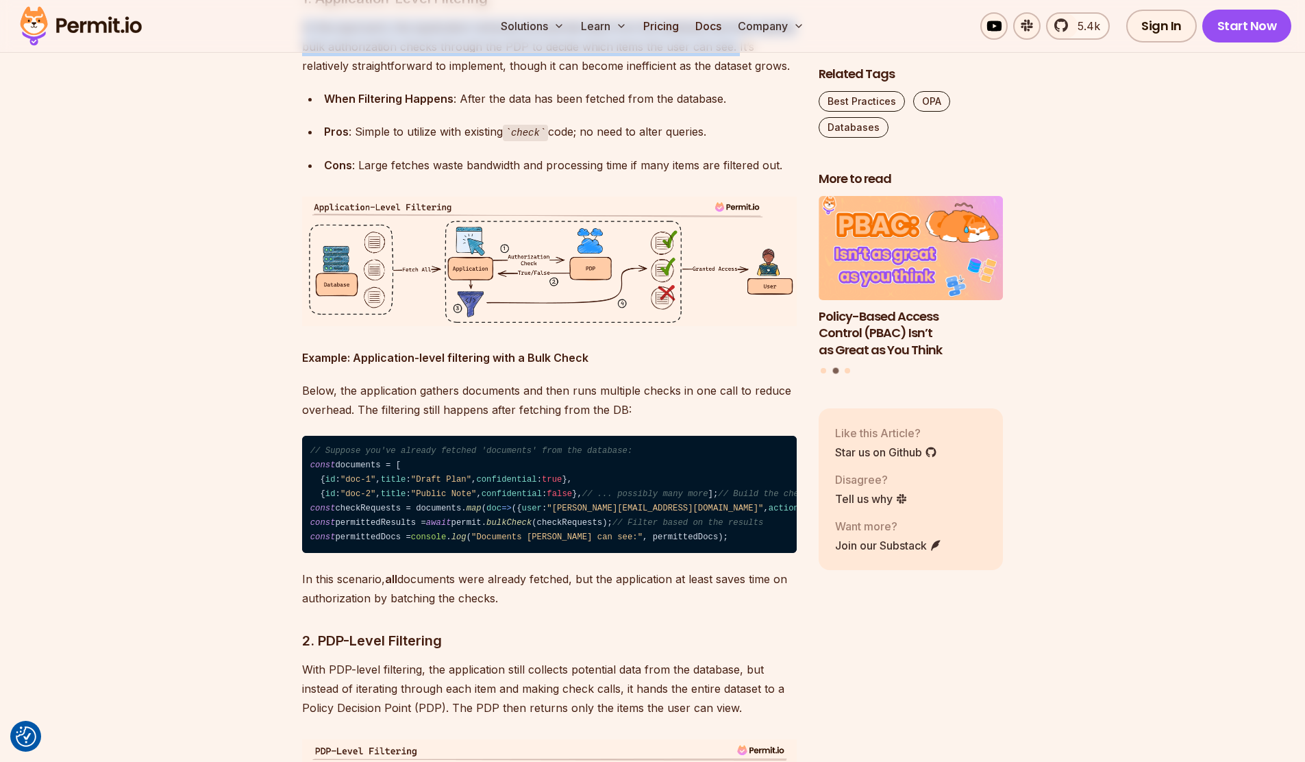
drag, startPoint x: 297, startPoint y: 181, endPoint x: 733, endPoint y: 203, distance: 436.3
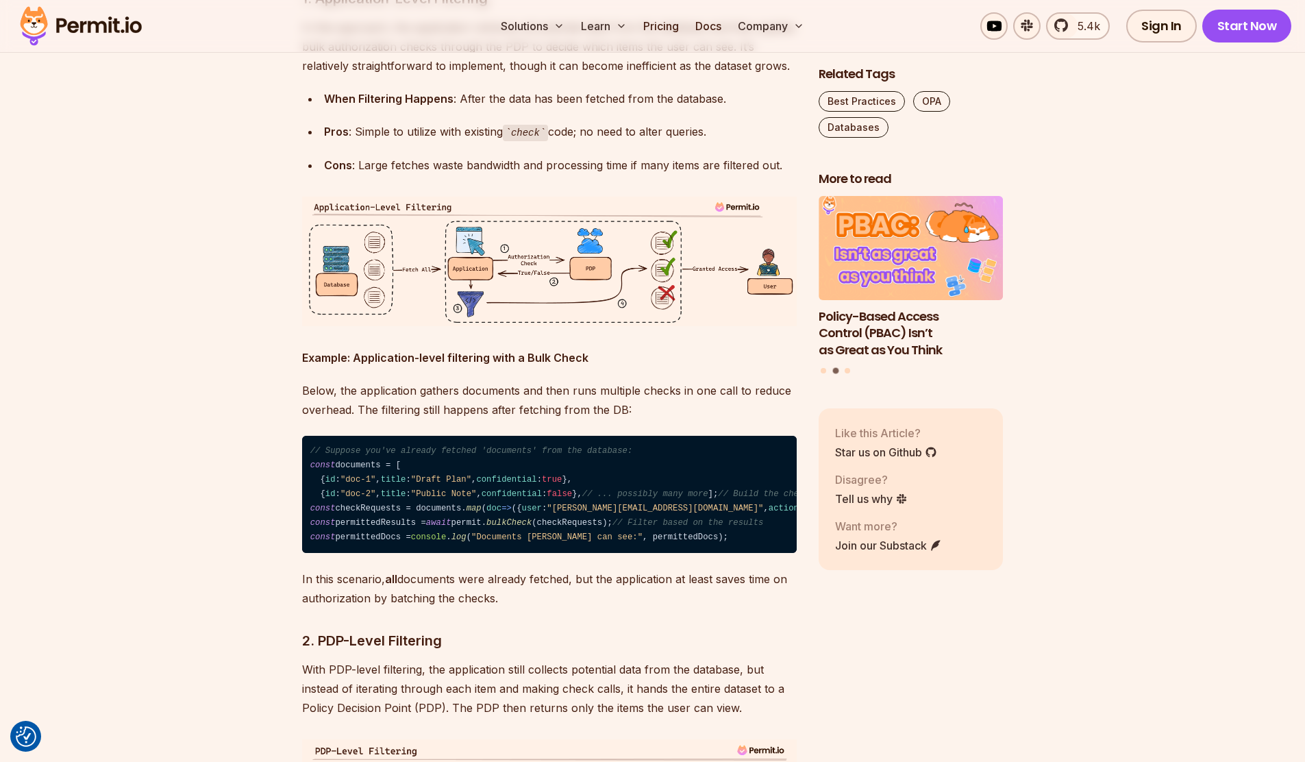
click at [680, 75] on p "In this approach, the application retrieves all potential data from the databas…" at bounding box center [549, 47] width 495 height 58
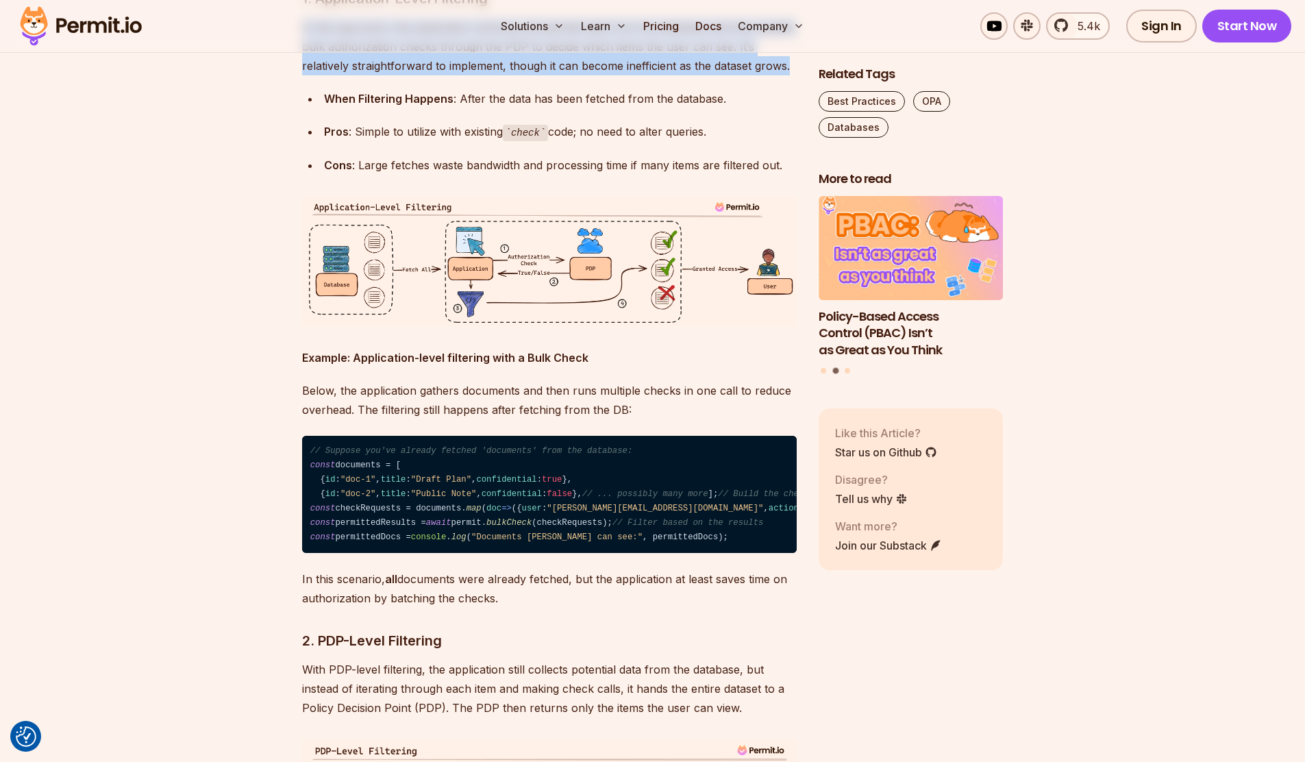
click at [680, 75] on p "In this approach, the application retrieves all potential data from the databas…" at bounding box center [549, 47] width 495 height 58
click at [671, 75] on p "In this approach, the application retrieves all potential data from the databas…" at bounding box center [549, 47] width 495 height 58
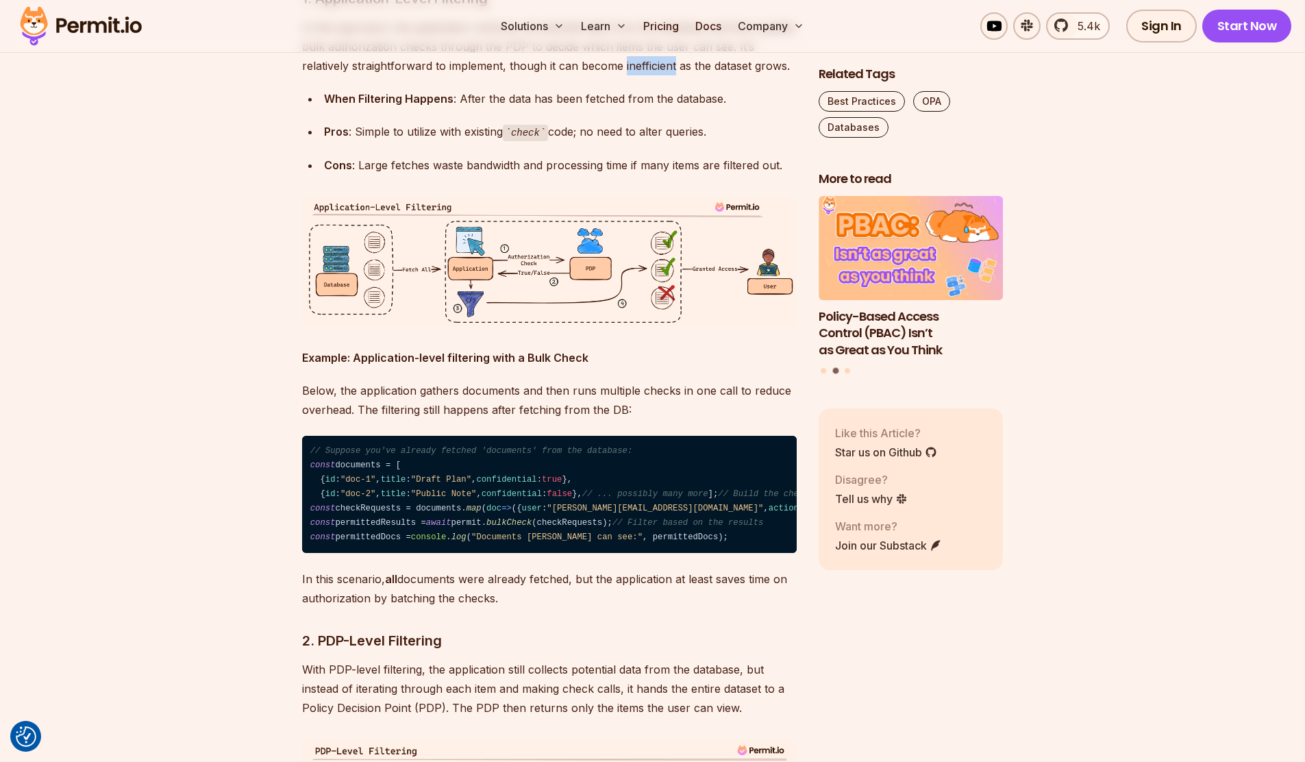
click at [671, 75] on p "In this approach, the application retrieves all potential data from the databas…" at bounding box center [549, 47] width 495 height 58
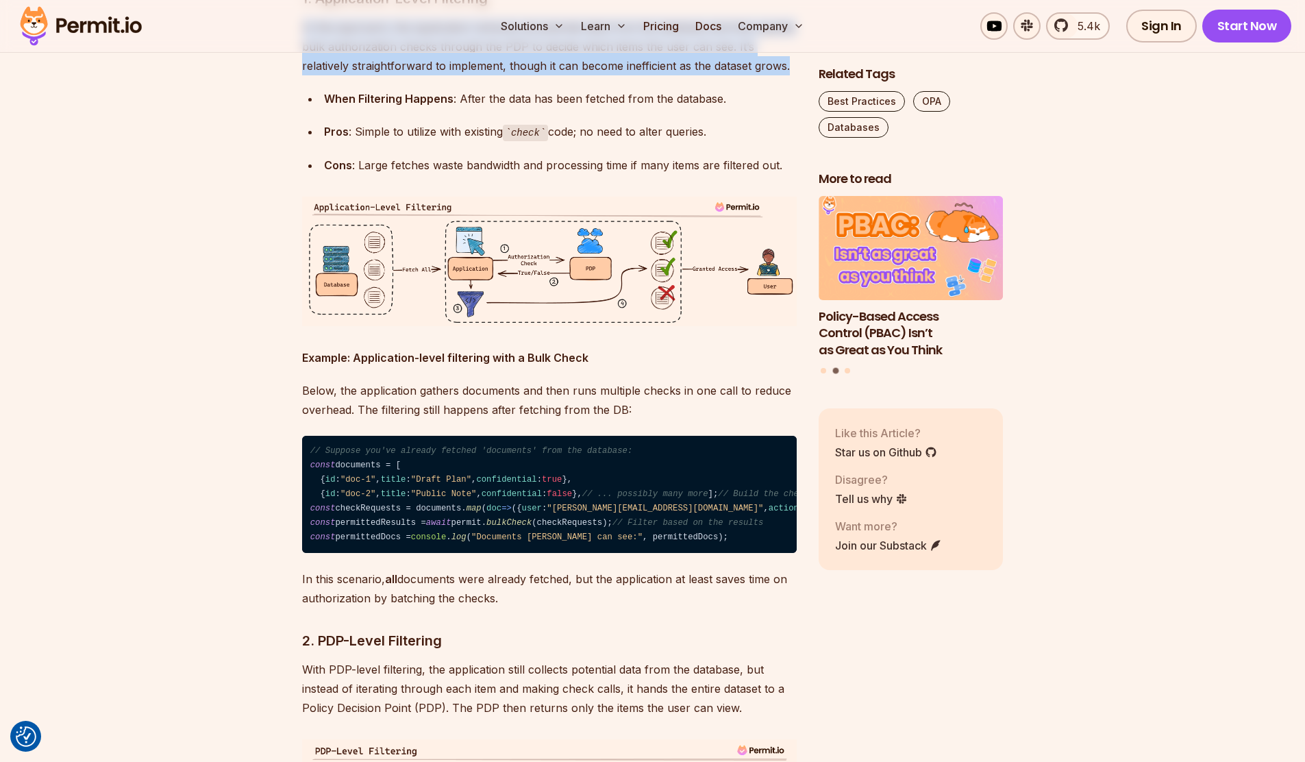
click at [671, 75] on p "In this approach, the application retrieves all potential data from the databas…" at bounding box center [549, 47] width 495 height 58
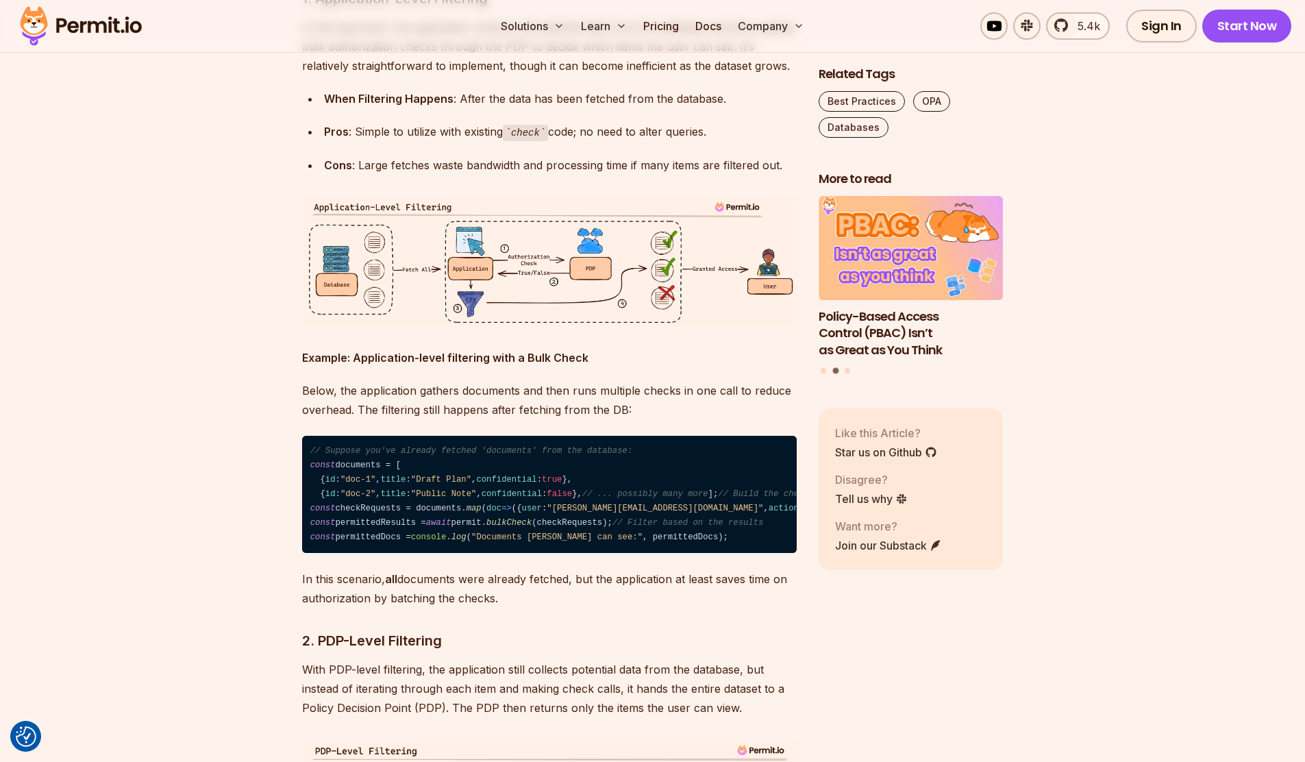
click at [632, 75] on p "In this approach, the application retrieves all potential data from the databas…" at bounding box center [549, 47] width 495 height 58
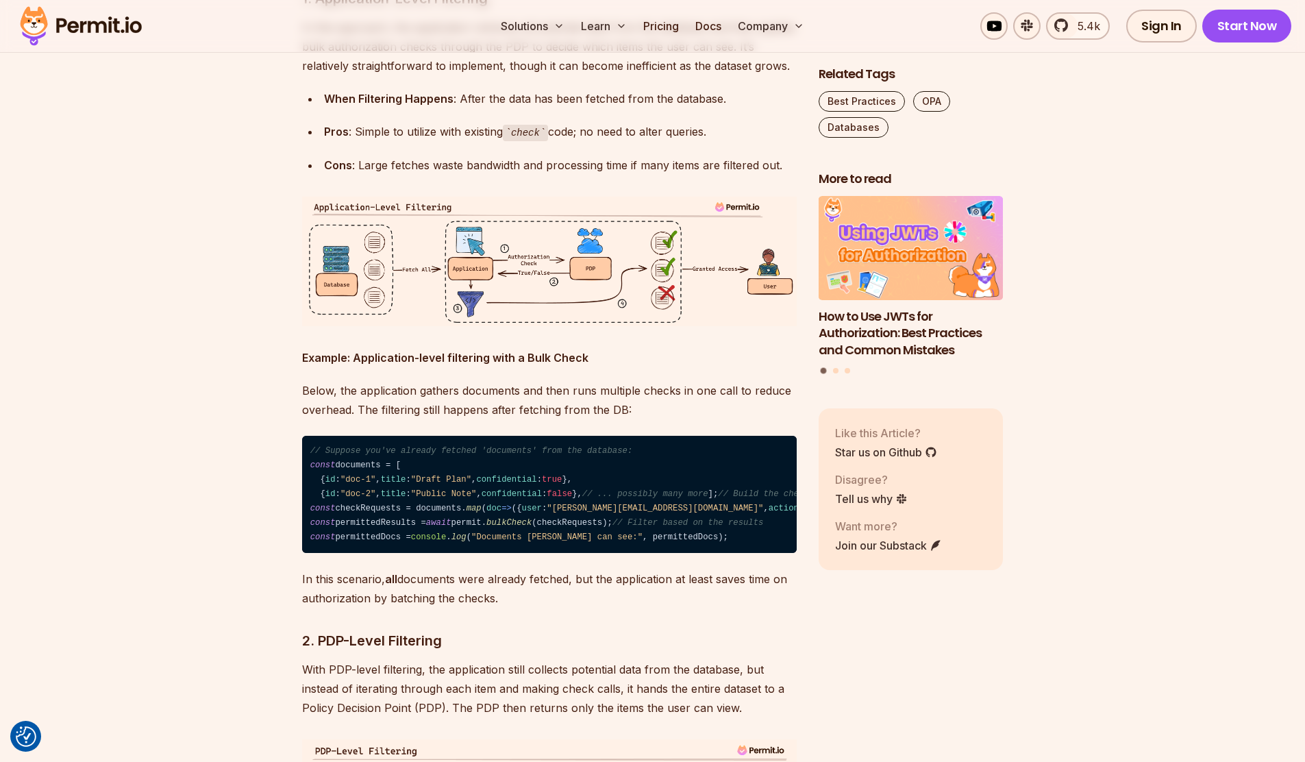
click at [441, 106] on strong "When Filtering Happens" at bounding box center [388, 99] width 129 height 14
click at [435, 106] on strong "When Filtering Happens" at bounding box center [388, 99] width 129 height 14
